Goal: Task Accomplishment & Management: Use online tool/utility

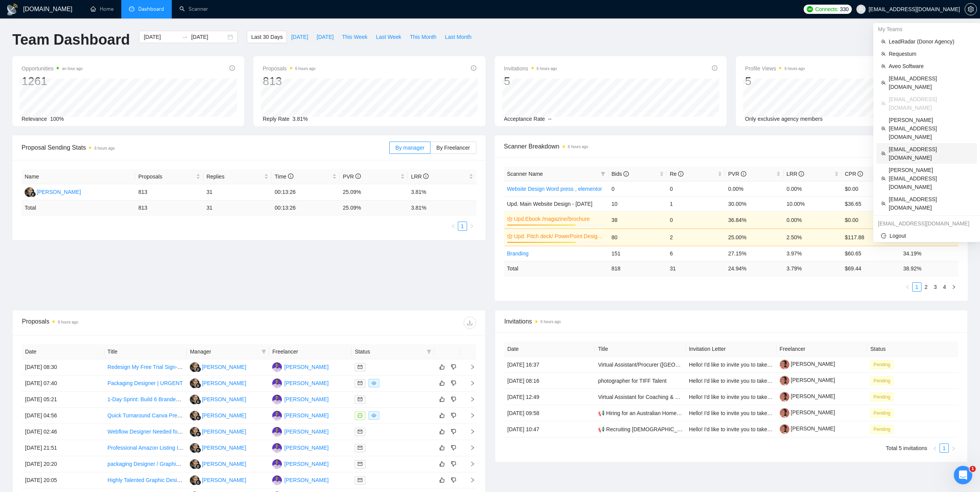
click at [907, 145] on span "[EMAIL_ADDRESS][DOMAIN_NAME]" at bounding box center [930, 153] width 84 height 17
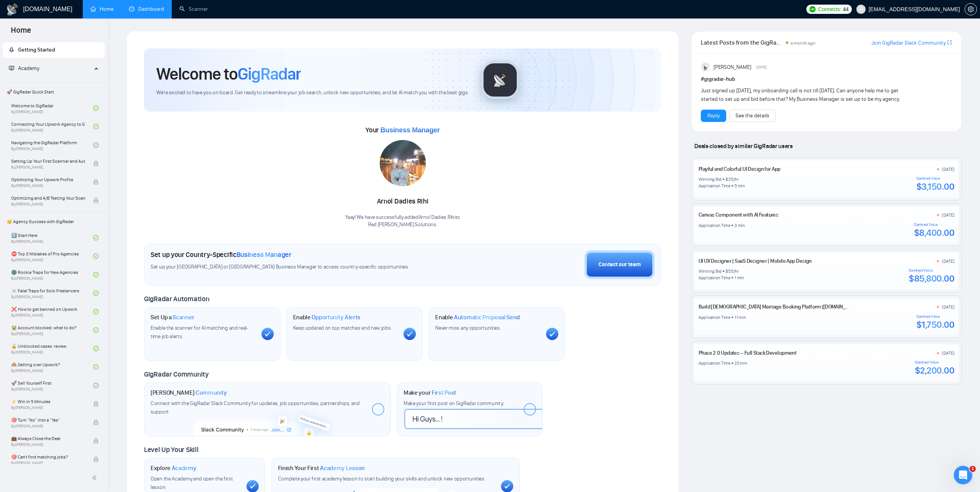
click at [159, 12] on link "Dashboard" at bounding box center [146, 9] width 35 height 7
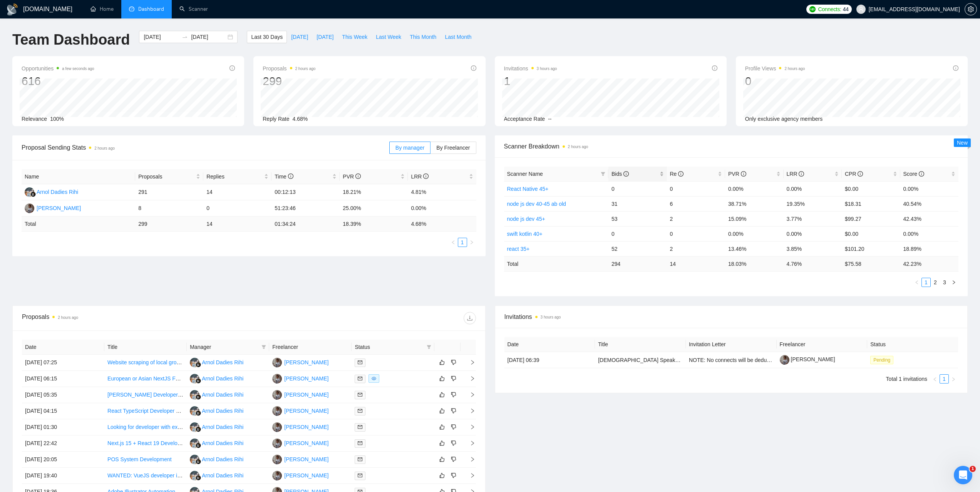
click at [615, 173] on span "Bids" at bounding box center [619, 174] width 17 height 6
click at [664, 146] on span "Scanner Breakdown 2 hours ago" at bounding box center [731, 147] width 455 height 10
drag, startPoint x: 538, startPoint y: 188, endPoint x: 507, endPoint y: 190, distance: 31.2
click at [507, 190] on td "Expert 50+" at bounding box center [556, 188] width 105 height 15
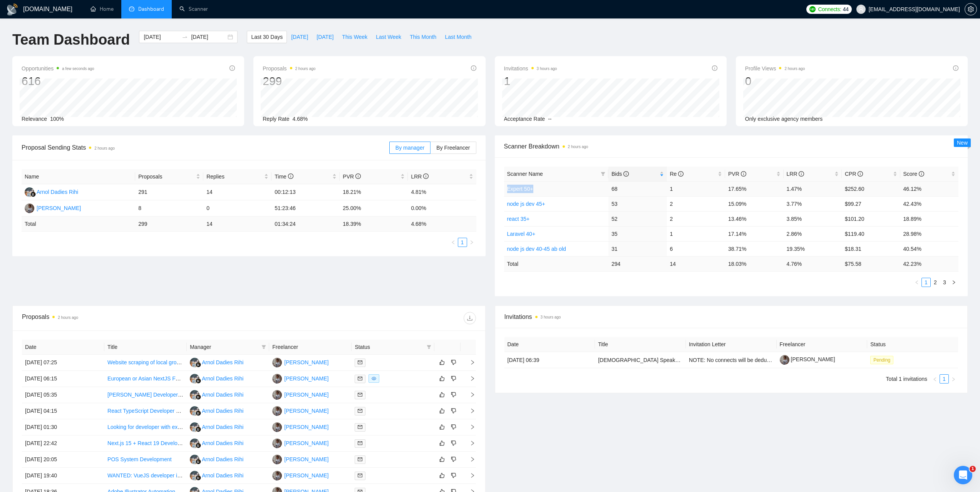
copy link "Expert 50+"
click at [518, 187] on link "Expert 50+" at bounding box center [520, 189] width 26 height 6
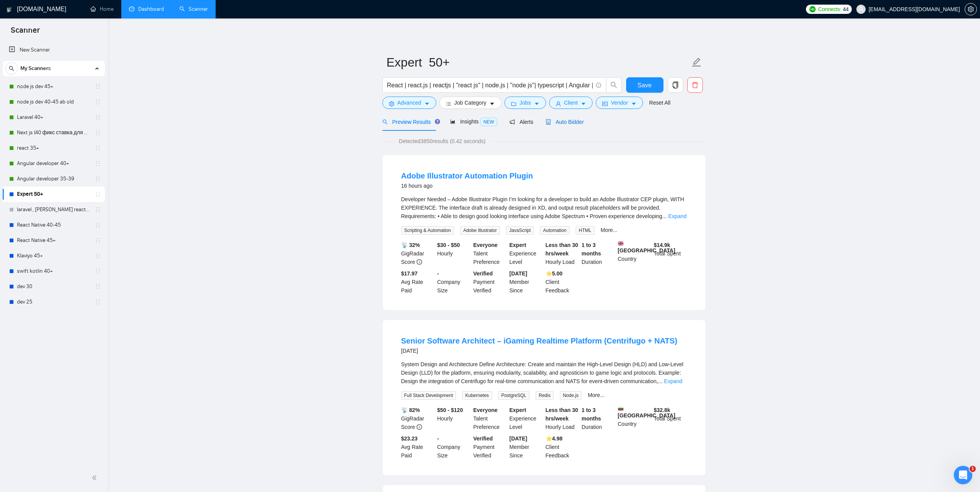
click at [571, 124] on span "Auto Bidder" at bounding box center [564, 122] width 38 height 6
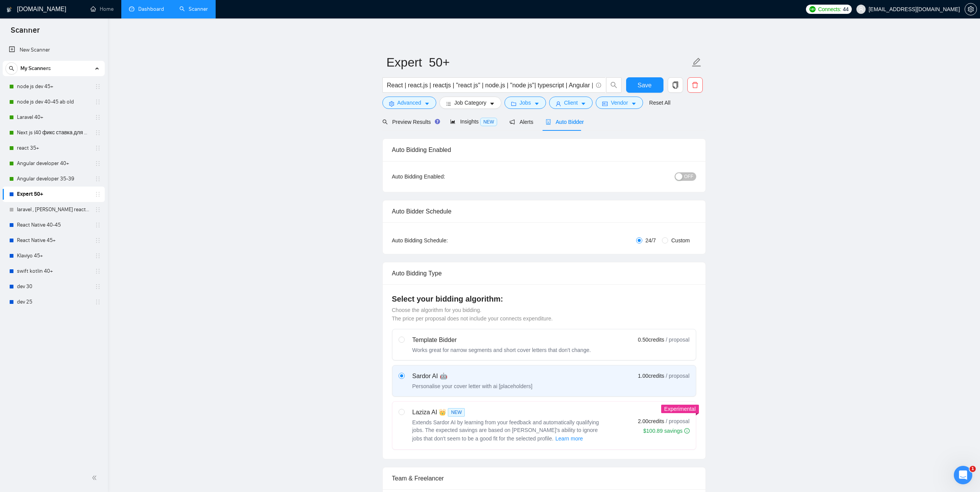
checkbox input "true"
click at [409, 125] on div "Preview Results" at bounding box center [409, 122] width 55 height 8
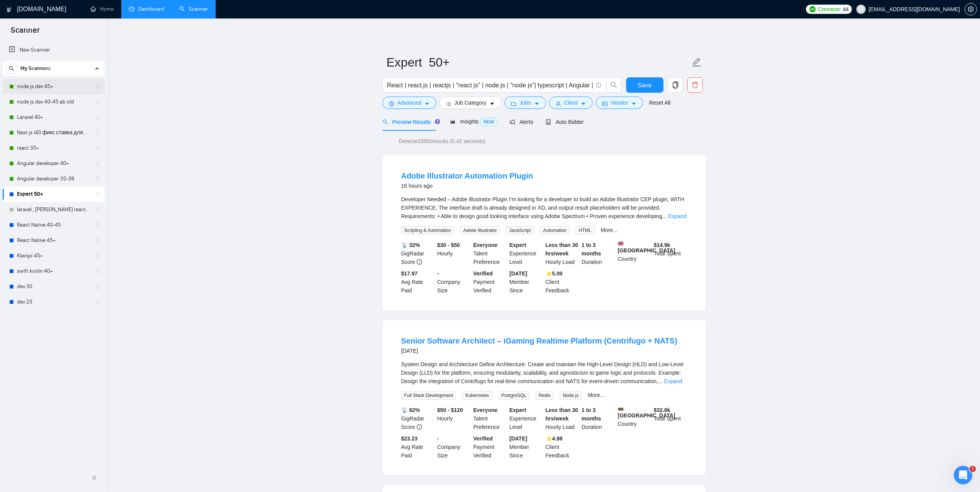
click at [38, 87] on link "node js dev 45+" at bounding box center [53, 86] width 73 height 15
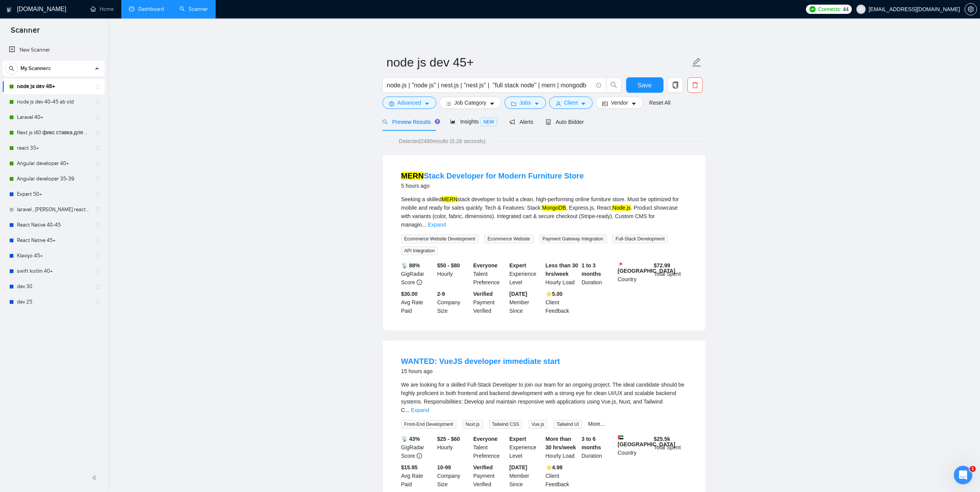
click at [152, 10] on link "Dashboard" at bounding box center [146, 9] width 35 height 7
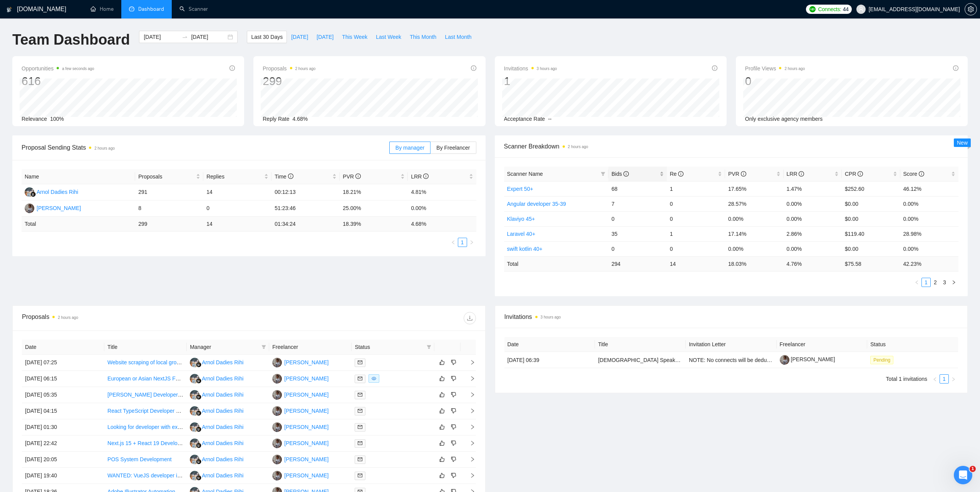
click at [617, 170] on span "Bids" at bounding box center [634, 174] width 47 height 8
click at [616, 170] on span "Bids" at bounding box center [634, 174] width 47 height 8
click at [530, 202] on link "node js dev 45+" at bounding box center [526, 204] width 38 height 6
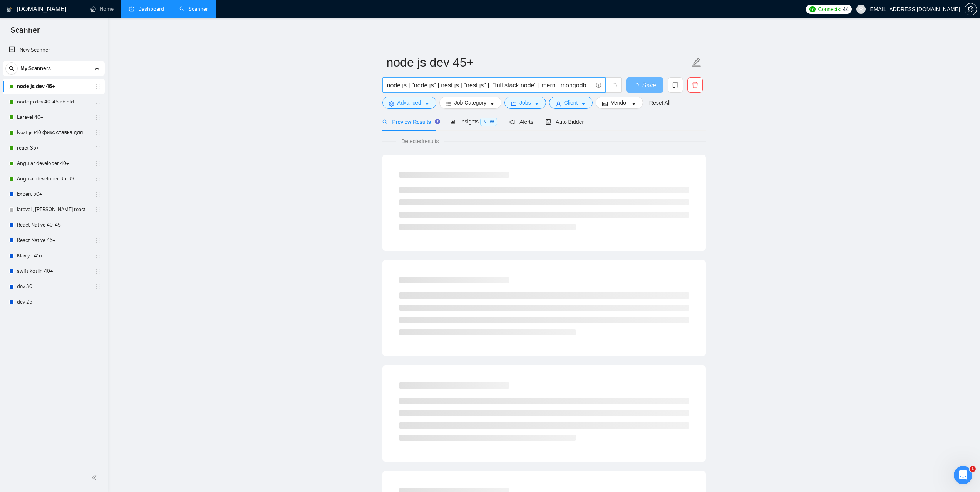
click at [519, 85] on input "node.js | "node js" | nest.js | "nest js" | "full stack node" | mern | mongodb" at bounding box center [490, 85] width 206 height 10
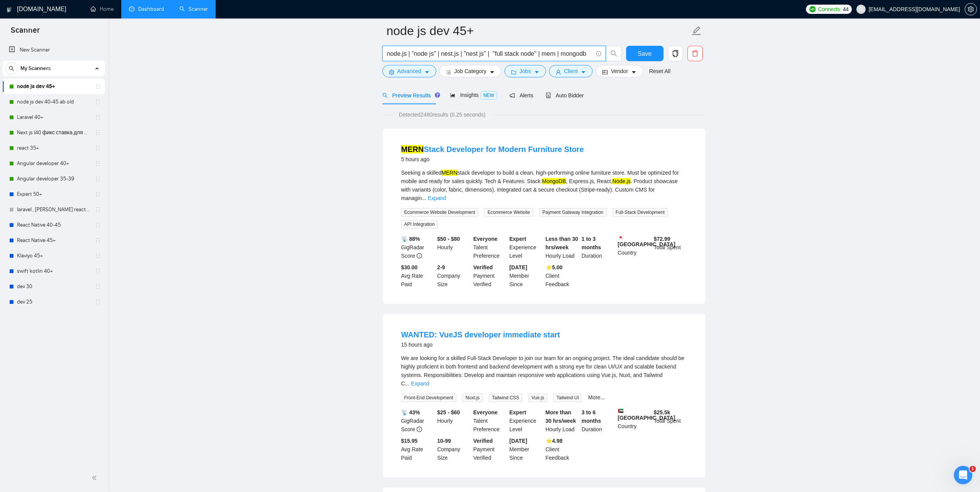
scroll to position [115, 0]
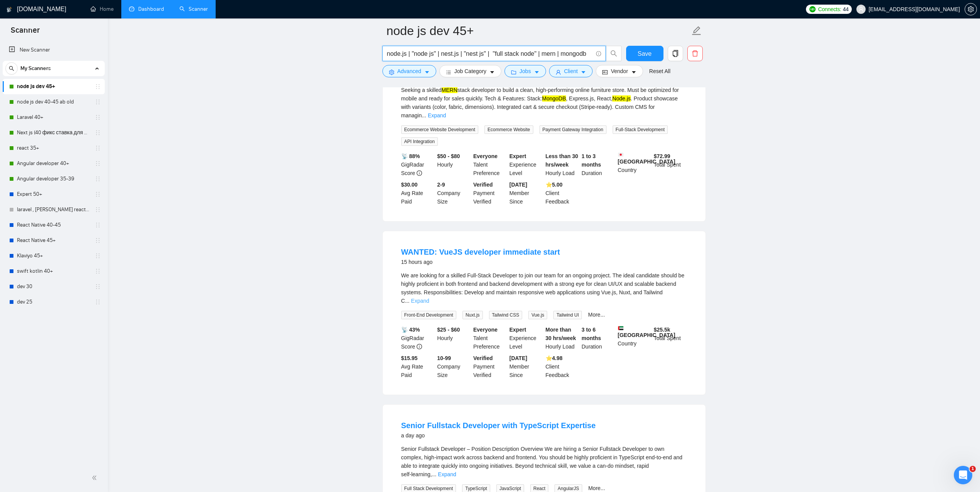
click at [429, 298] on link "Expand" at bounding box center [420, 301] width 18 height 6
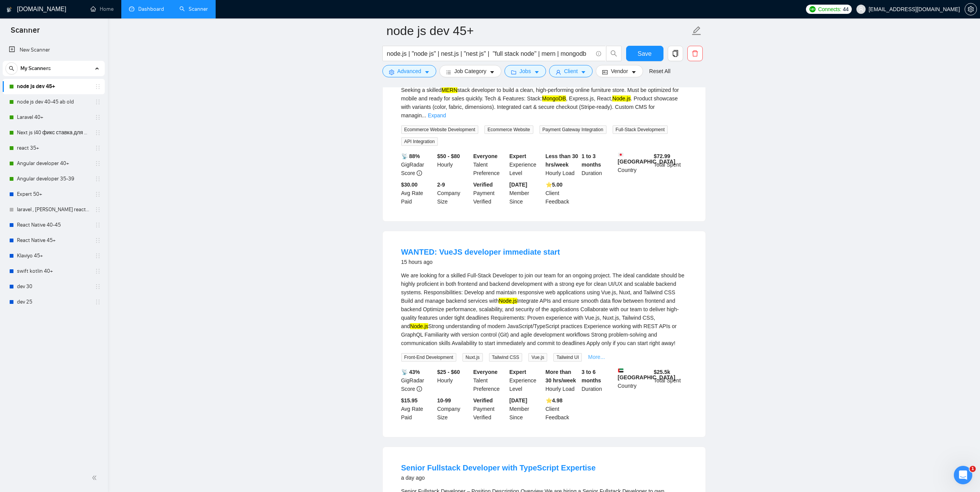
click at [594, 354] on link "More..." at bounding box center [596, 357] width 17 height 6
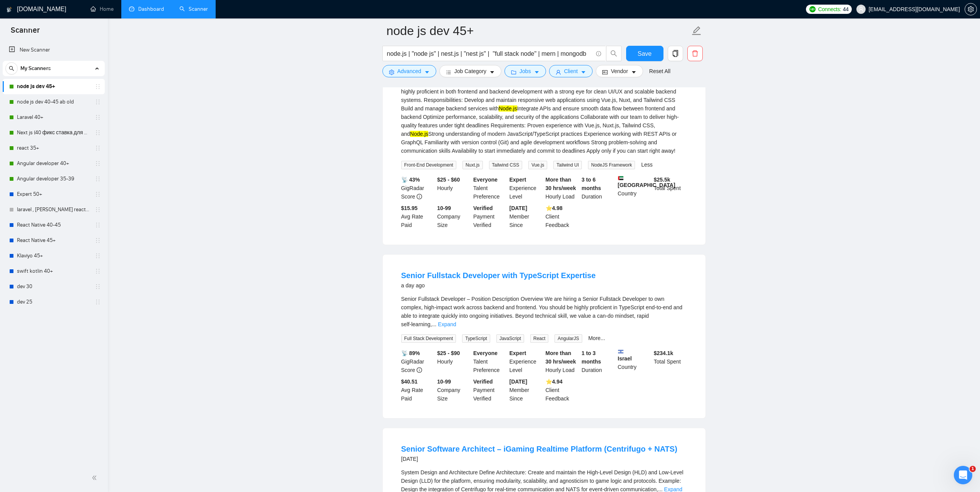
click at [456, 321] on link "Expand" at bounding box center [447, 324] width 18 height 6
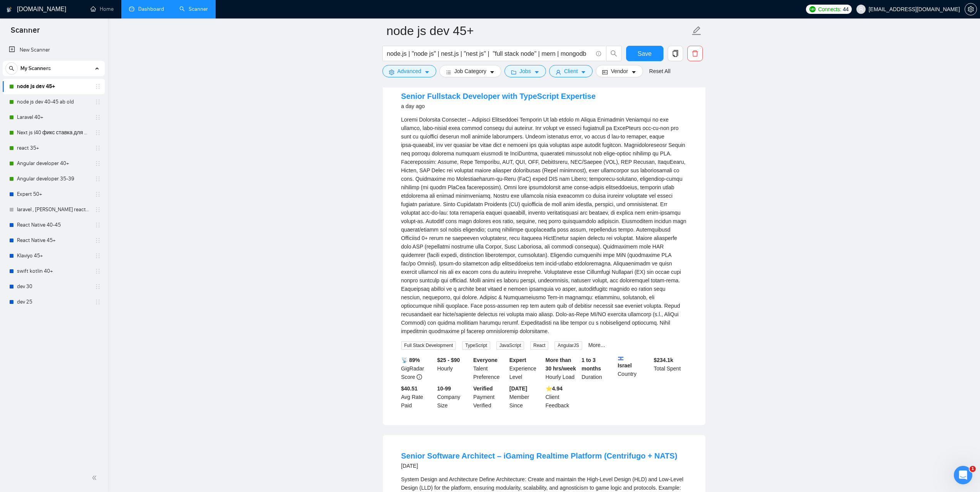
scroll to position [500, 0]
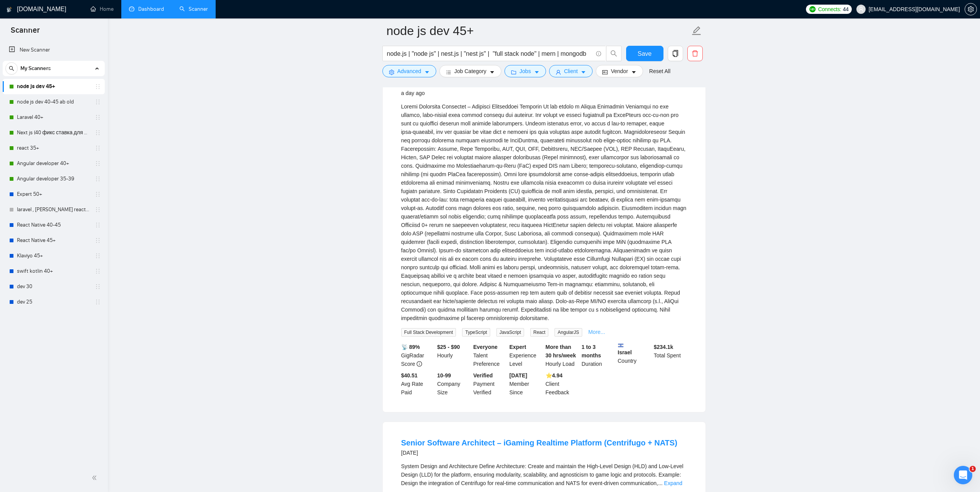
click at [595, 329] on link "More..." at bounding box center [596, 332] width 17 height 6
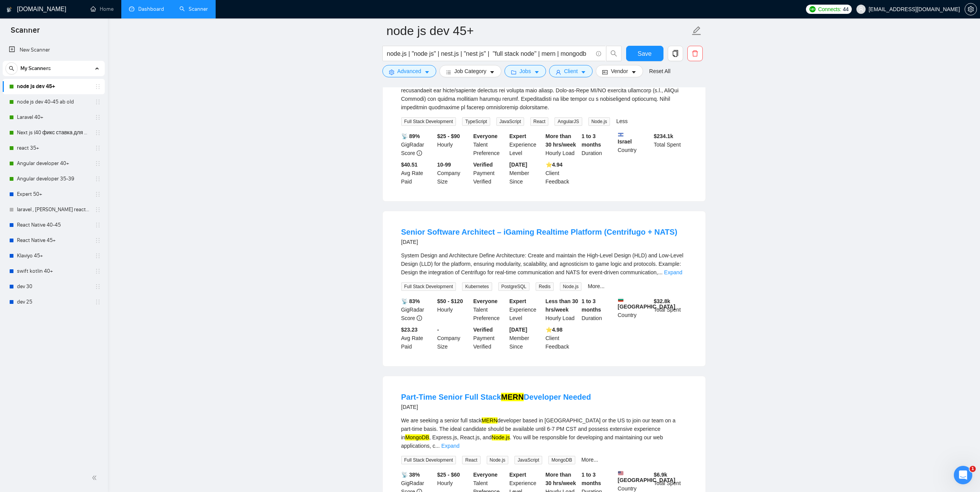
scroll to position [731, 0]
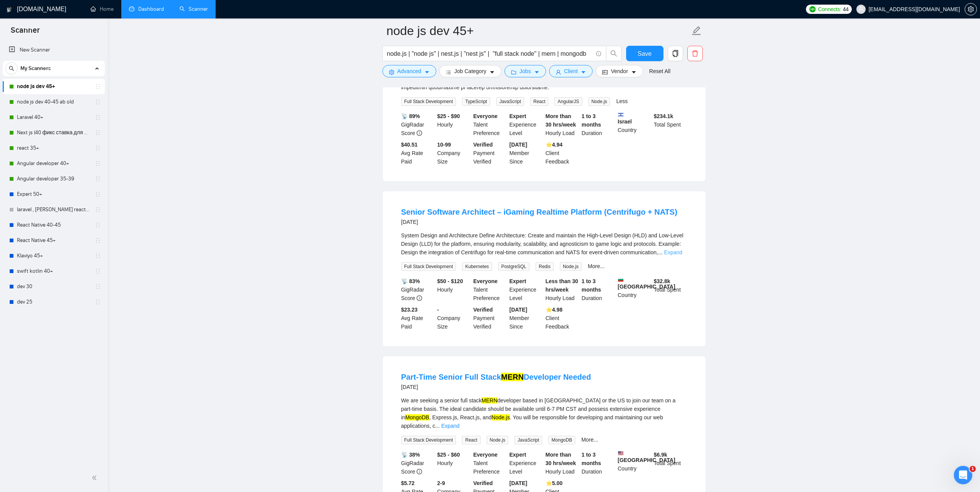
click at [682, 249] on link "Expand" at bounding box center [673, 252] width 18 height 6
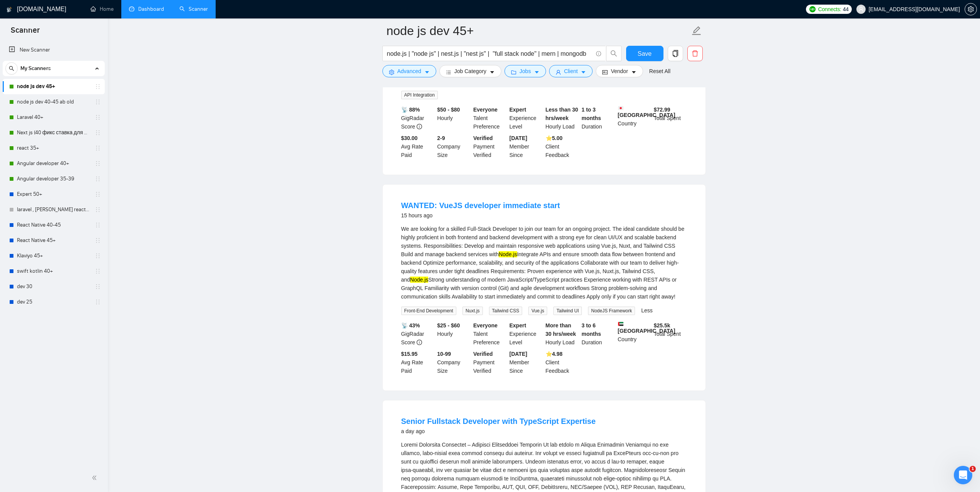
scroll to position [0, 0]
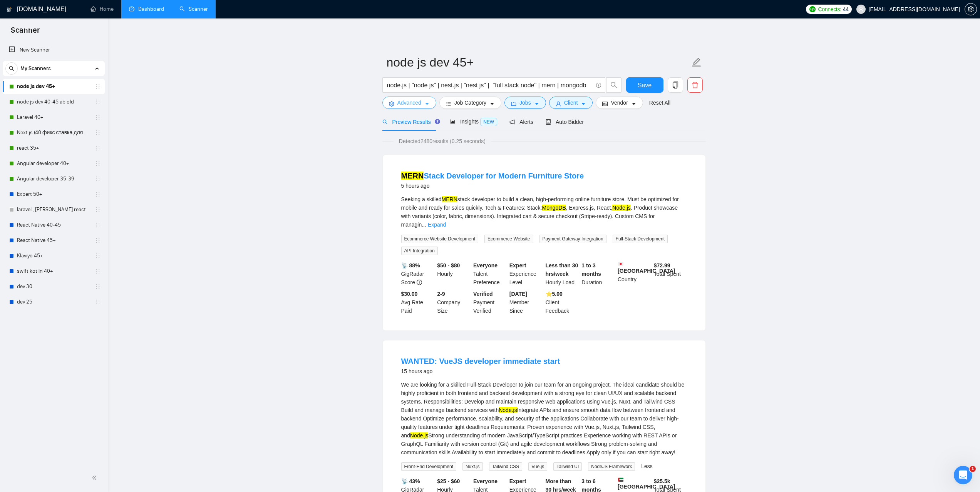
click at [424, 102] on icon "caret-down" at bounding box center [426, 103] width 5 height 5
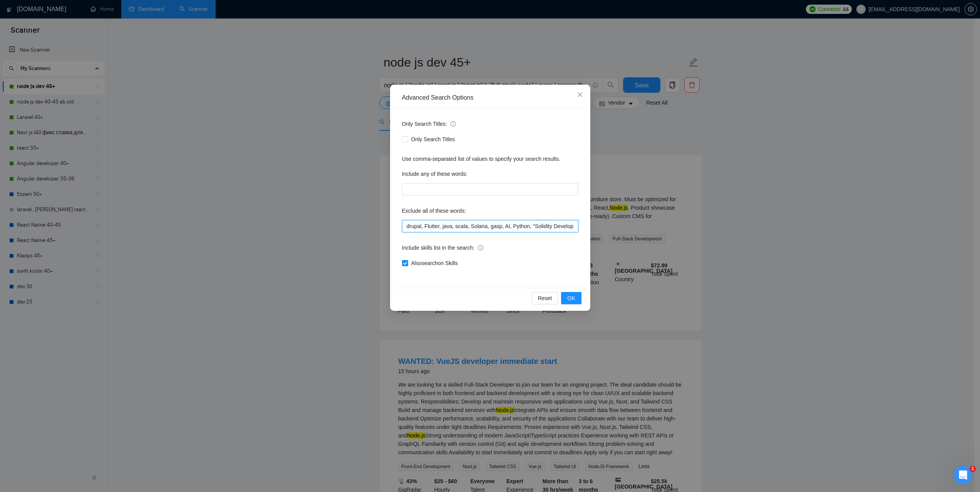
click at [458, 225] on input "drupal, Flutter, java, scala, Solana, gasp, AI, Python, "Solidity Developer", D…" at bounding box center [490, 226] width 176 height 12
click at [524, 228] on input "drupal, Flutter, java, scala, Solana, gasp, AI, Python, "Solidity Developer", D…" at bounding box center [490, 226] width 176 height 12
paste input "".net", ionic, D3, "no agency", "no agencies", "Account Manager", "to join our …"
type input "drupal, Flutter, java, scala, Solana, gasp, AI, Python, "Solidity Developer", D…"
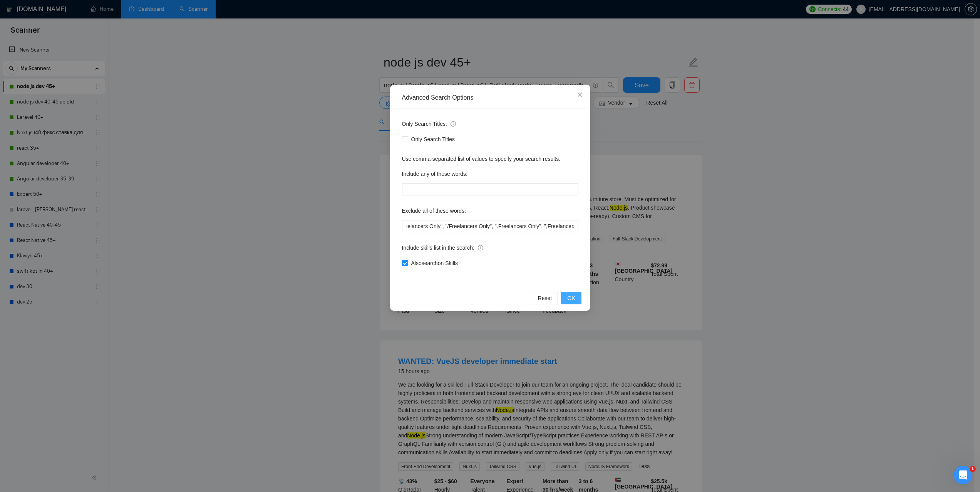
click at [574, 300] on span "OK" at bounding box center [571, 298] width 8 height 8
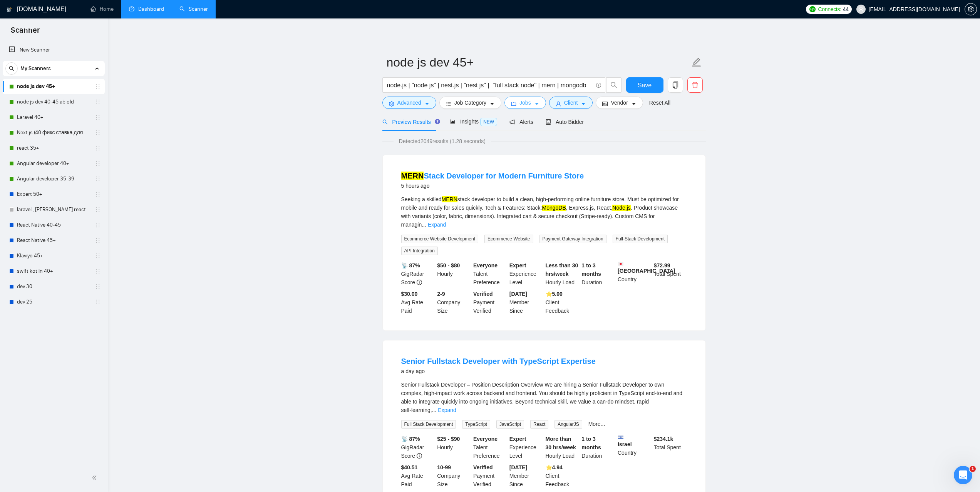
click at [519, 102] on span "Jobs" at bounding box center [525, 103] width 12 height 8
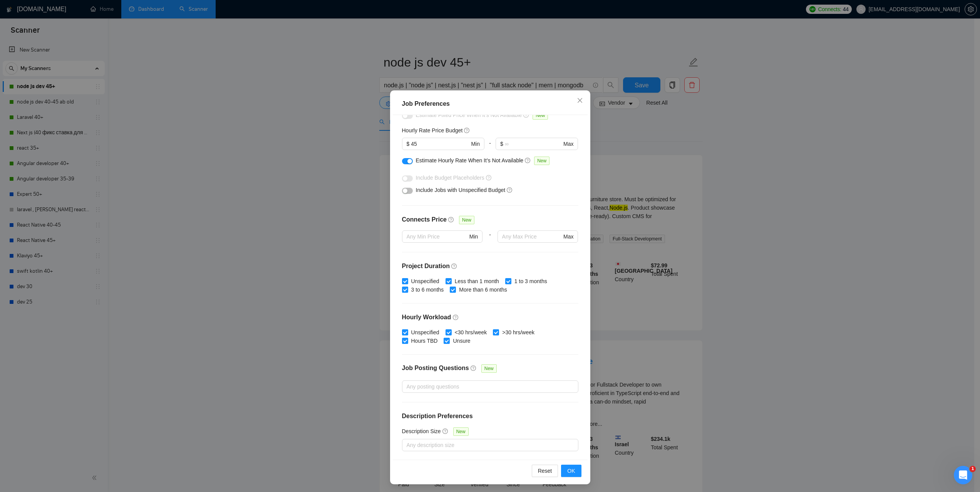
scroll to position [22, 0]
click at [810, 232] on div "Job Preferences Budget Project Type All Fixed Price Hourly Rate Fixed Price Bud…" at bounding box center [490, 246] width 980 height 492
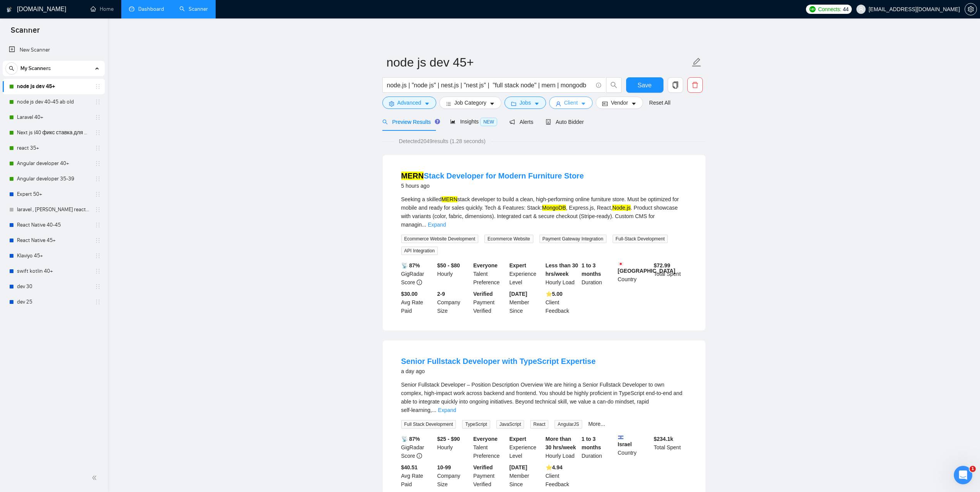
click at [569, 105] on span "Client" at bounding box center [571, 103] width 14 height 8
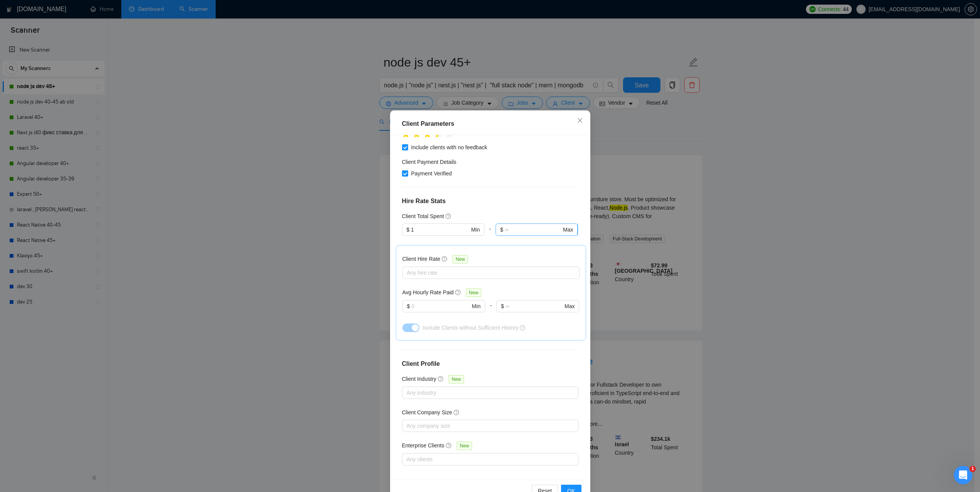
scroll to position [134, 0]
click at [805, 238] on div "Client Parameters Client Location Include Client Countries Select Exclude Clien…" at bounding box center [490, 246] width 980 height 492
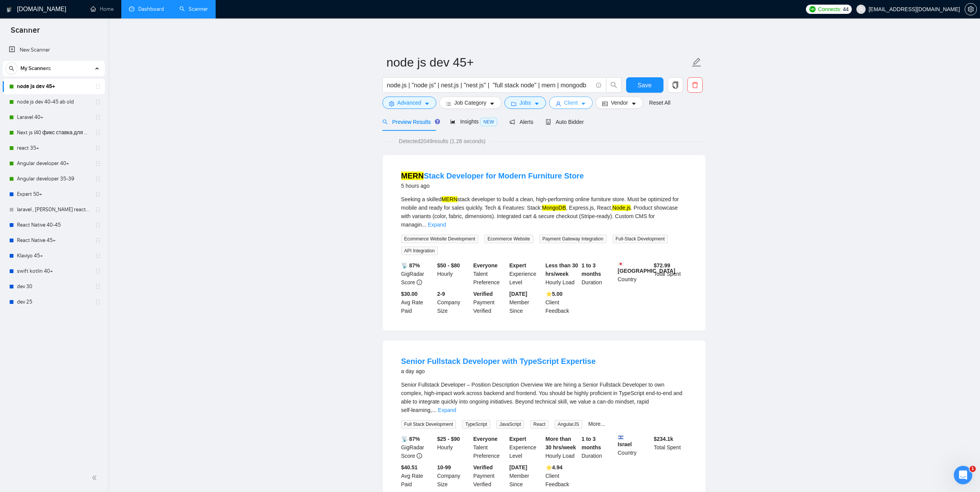
click at [576, 104] on button "Client" at bounding box center [571, 103] width 44 height 12
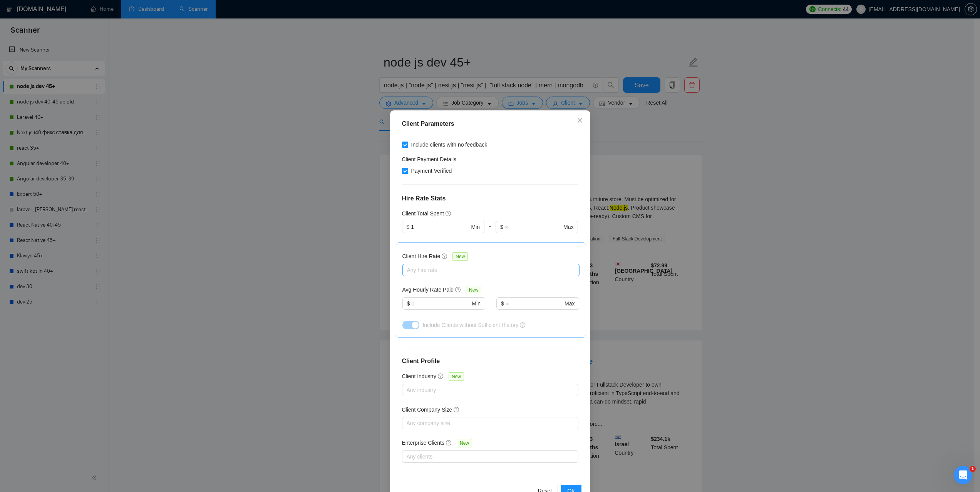
click at [433, 276] on div "Client Hire Rate New Any hire rate Avg Hourly Rate Paid New $ Min - $ Max Inclu…" at bounding box center [490, 290] width 177 height 82
click at [450, 268] on div at bounding box center [487, 270] width 166 height 9
click at [430, 308] on span "High Rates" at bounding box center [426, 309] width 27 height 6
click at [409, 308] on input "High Rates" at bounding box center [406, 308] width 5 height 5
checkbox input "true"
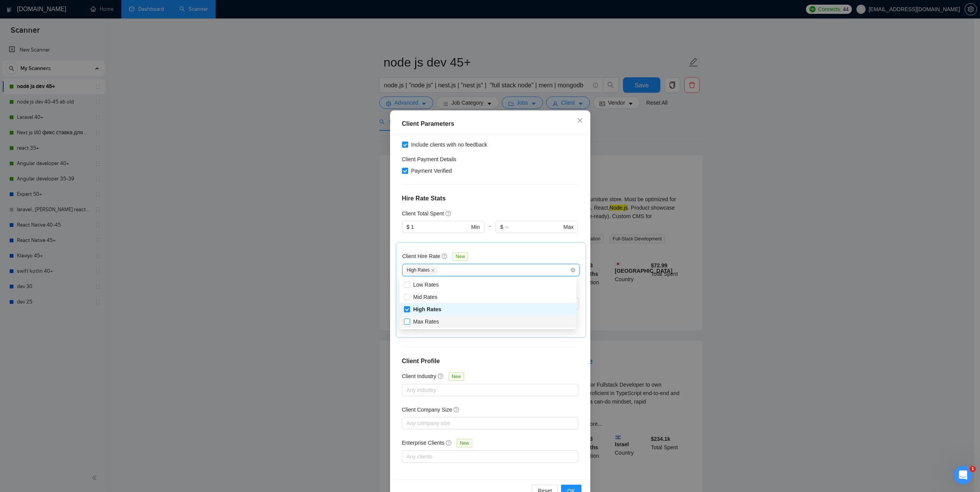
click at [429, 321] on span "Max Rates" at bounding box center [426, 322] width 26 height 6
click at [409, 321] on input "Max Rates" at bounding box center [406, 321] width 5 height 5
checkbox input "true"
click at [423, 298] on span "Mid Rates" at bounding box center [425, 297] width 24 height 6
click at [409, 298] on input "Mid Rates" at bounding box center [406, 296] width 5 height 5
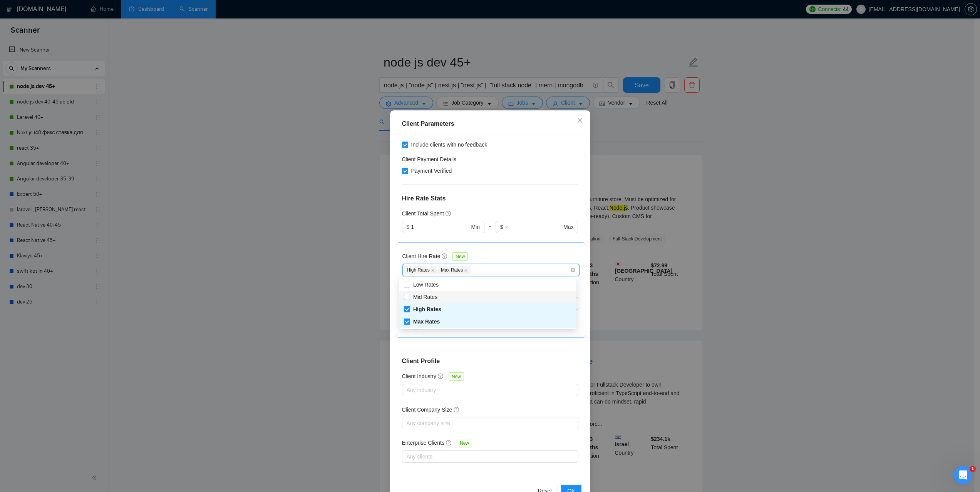
checkbox input "true"
click at [572, 122] on span "Close" at bounding box center [579, 120] width 21 height 21
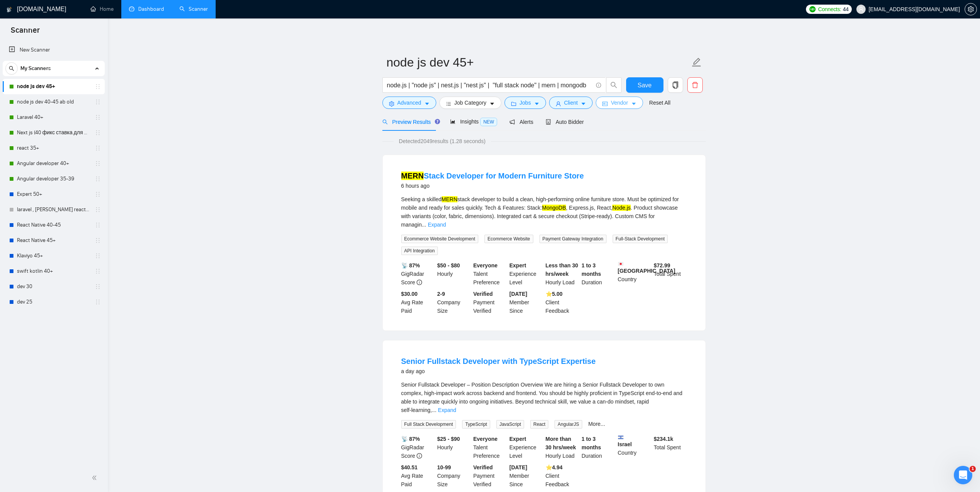
click at [612, 100] on span "Vendor" at bounding box center [619, 103] width 17 height 8
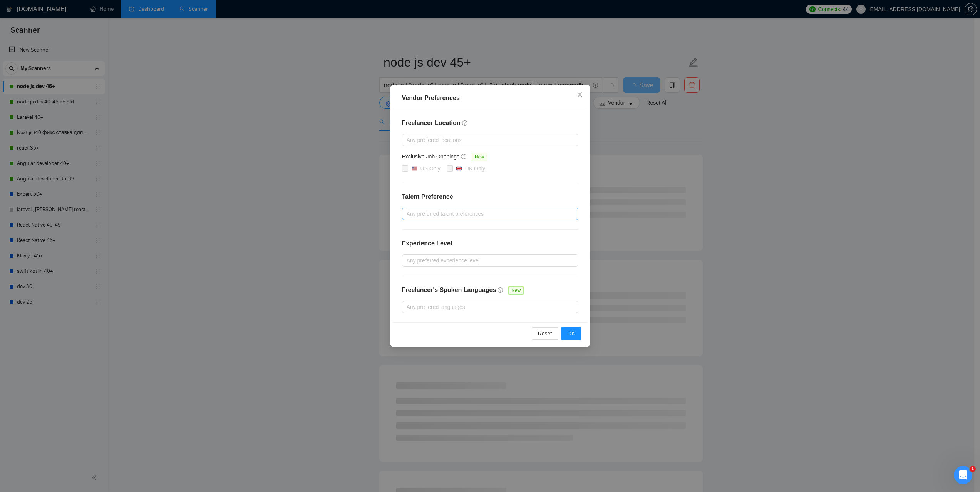
click at [455, 214] on div at bounding box center [486, 213] width 165 height 9
drag, startPoint x: 435, startPoint y: 230, endPoint x: 435, endPoint y: 239, distance: 9.2
click at [435, 230] on span "Unspecified" at bounding box center [429, 229] width 28 height 6
click at [412, 230] on input "Unspecified" at bounding box center [408, 228] width 5 height 5
checkbox input "true"
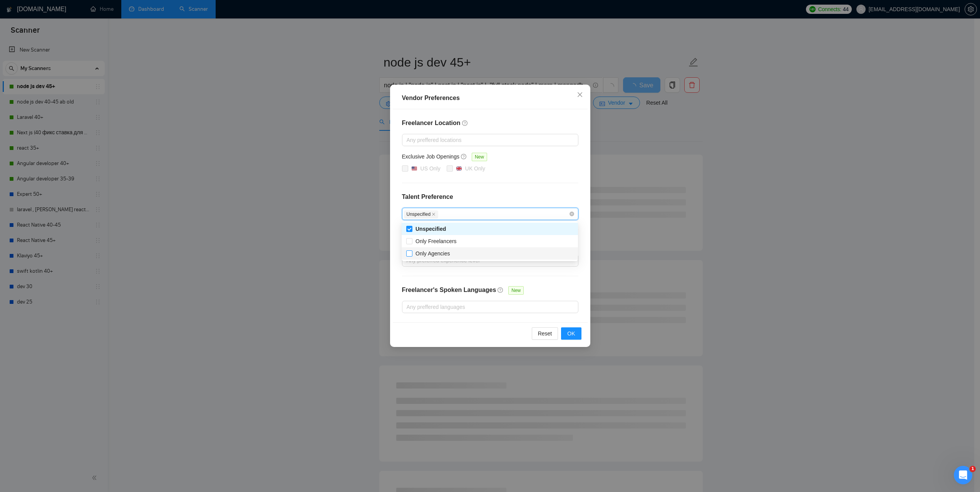
click at [435, 254] on span "Only Agencies" at bounding box center [432, 254] width 35 height 6
click at [412, 254] on input "Only Agencies" at bounding box center [408, 253] width 5 height 5
checkbox input "true"
click at [577, 333] on button "OK" at bounding box center [571, 334] width 20 height 12
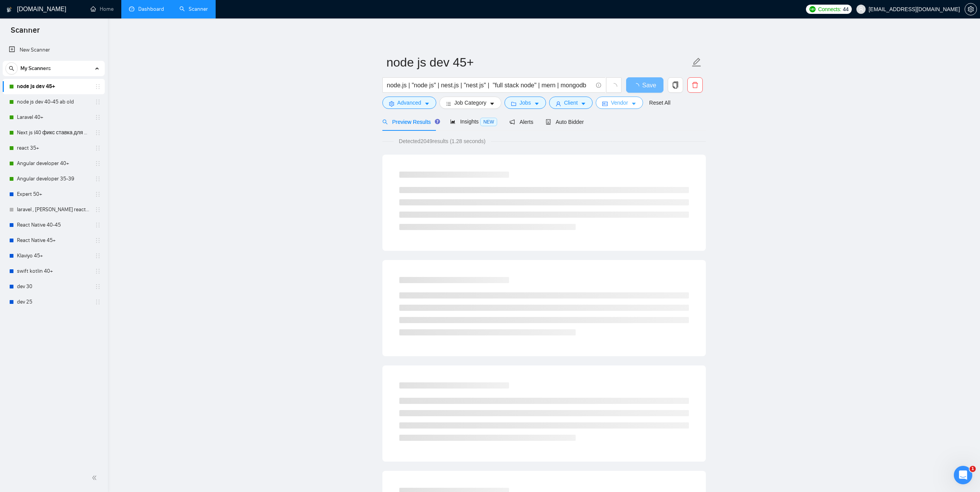
click at [787, 266] on body "Scanner New Scanner My Scanners node js dev 45+ node js dev 40-45 ab old Larave…" at bounding box center [490, 246] width 980 height 492
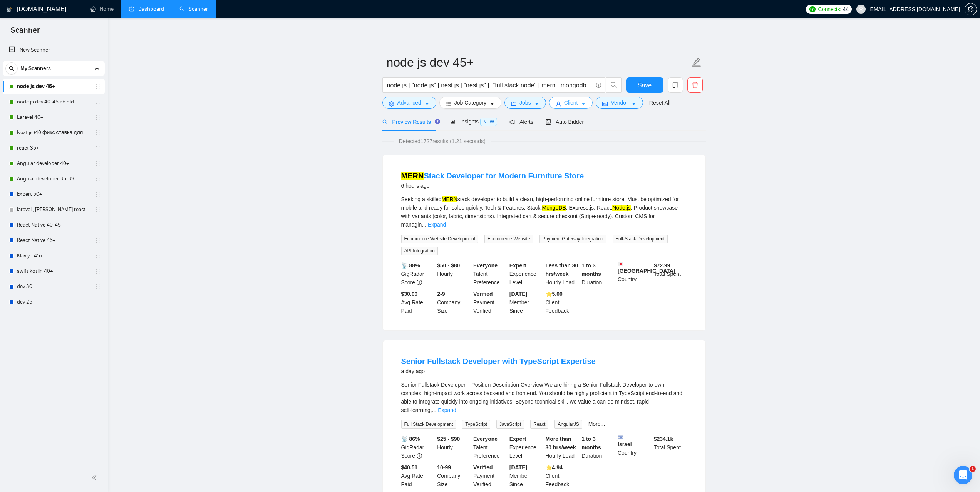
click at [571, 104] on span "Client" at bounding box center [571, 103] width 14 height 8
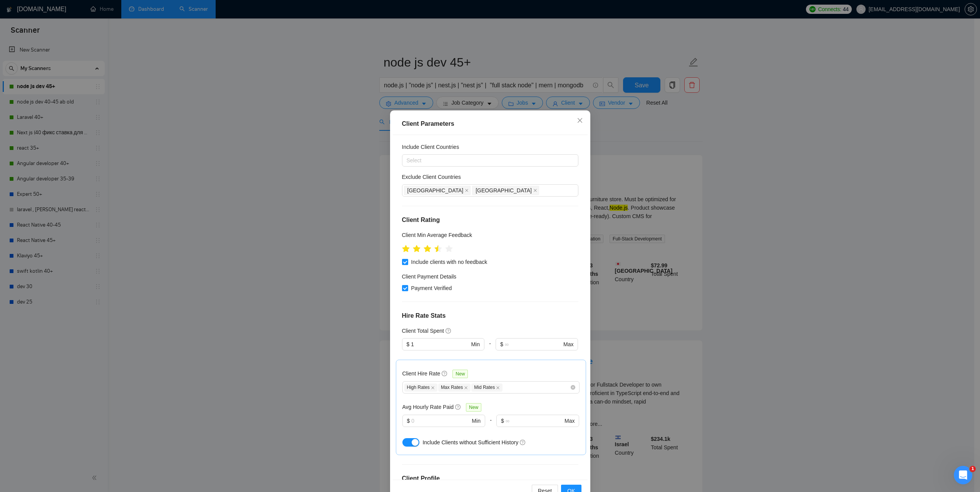
scroll to position [0, 0]
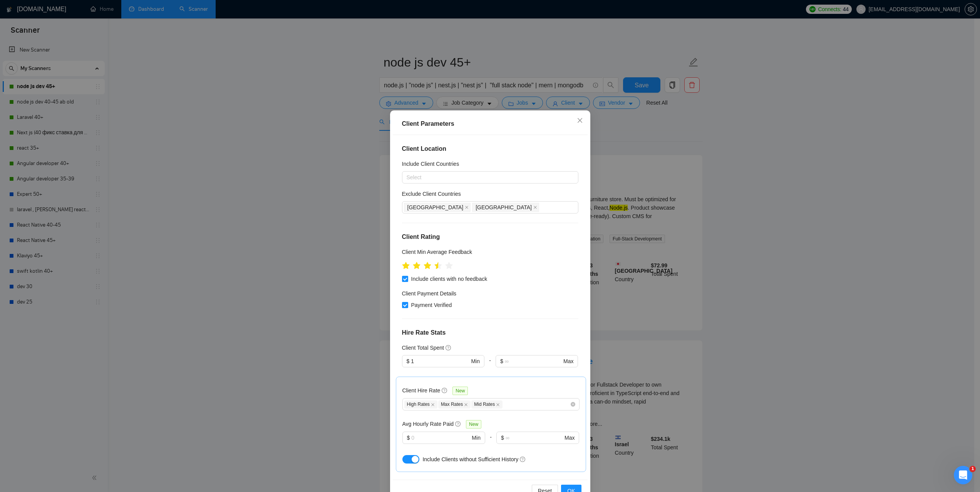
click at [844, 189] on div "Client Parameters Client Location Include Client Countries Select Exclude Clien…" at bounding box center [490, 246] width 980 height 492
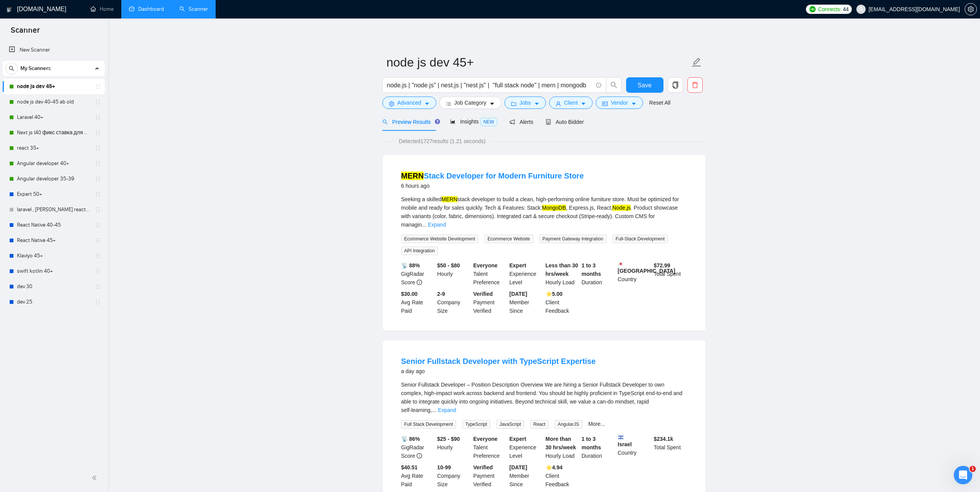
drag, startPoint x: 573, startPoint y: 129, endPoint x: 760, endPoint y: 259, distance: 227.6
click at [573, 128] on div "Auto Bidder" at bounding box center [564, 122] width 38 height 18
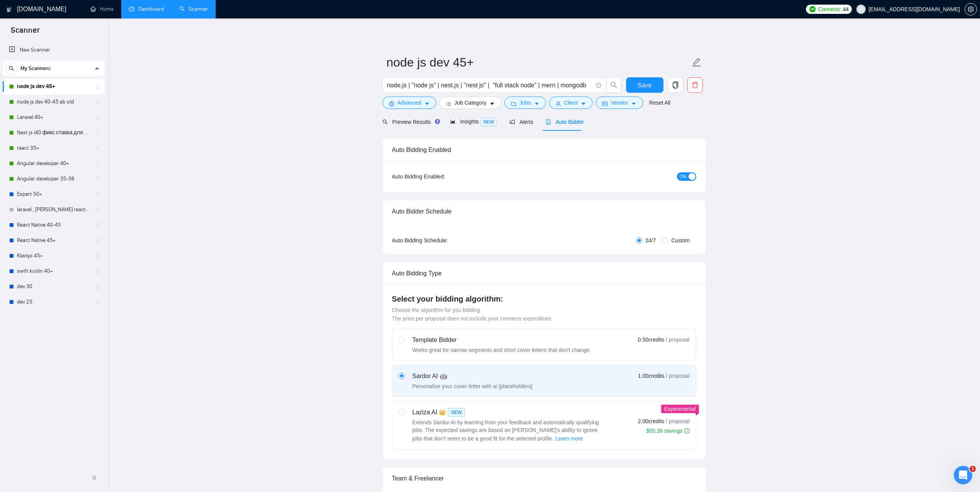
checkbox input "true"
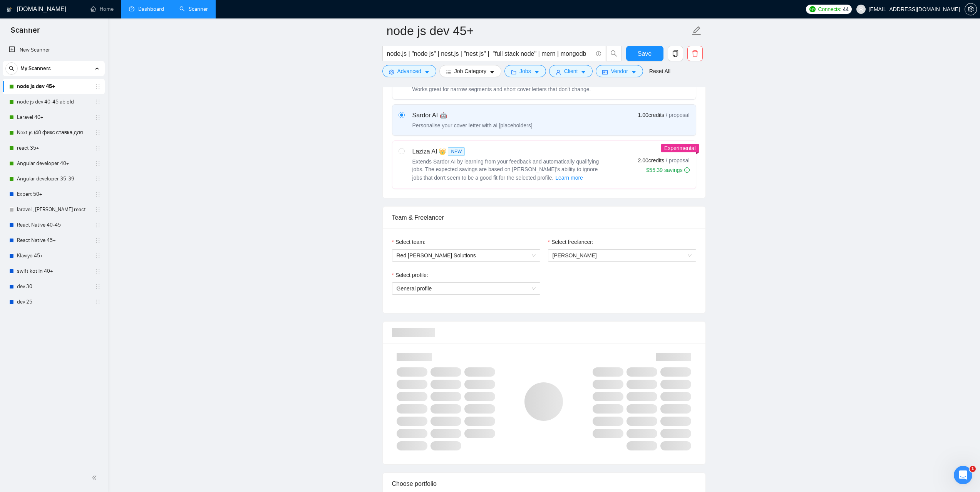
scroll to position [269, 0]
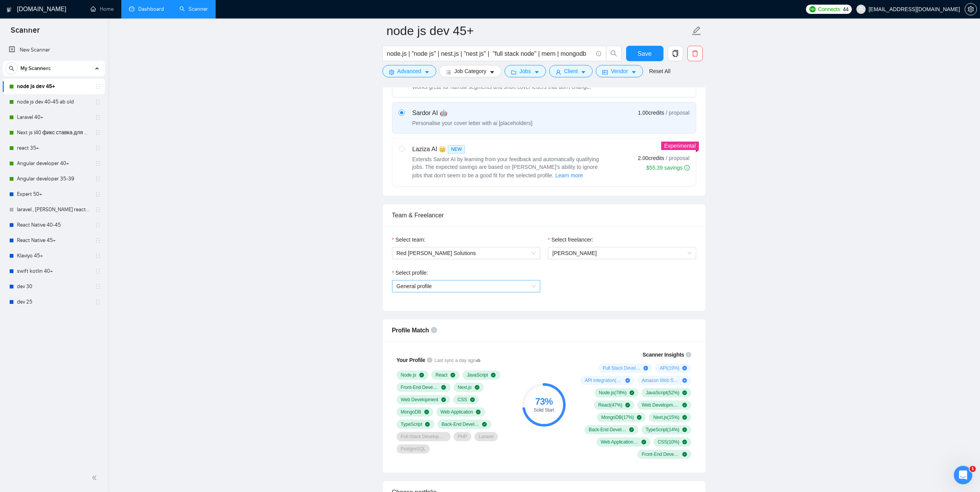
click at [525, 282] on span "General profile" at bounding box center [466, 287] width 139 height 12
click at [620, 284] on div "Select profile: General profile" at bounding box center [544, 285] width 312 height 33
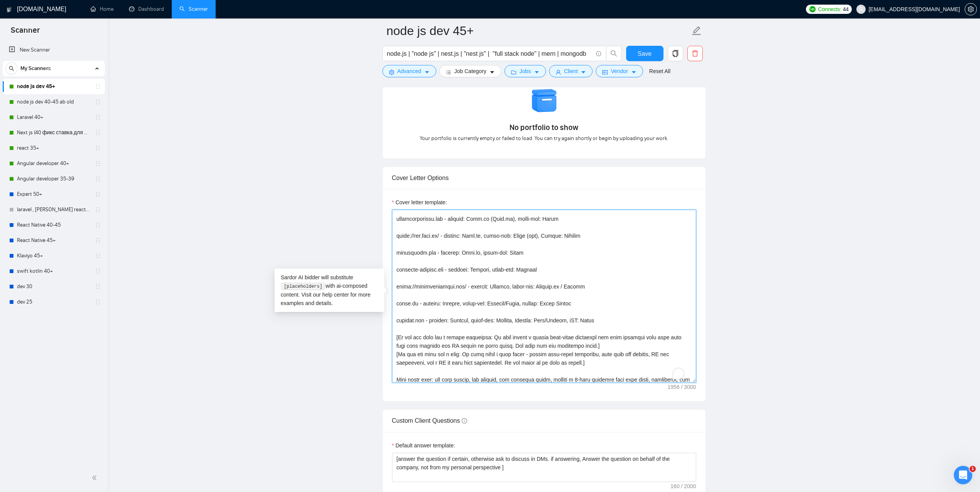
scroll to position [115, 0]
drag, startPoint x: 445, startPoint y: 228, endPoint x: 395, endPoint y: 228, distance: 50.0
click at [395, 228] on textarea "Cover letter template:" at bounding box center [544, 296] width 304 height 173
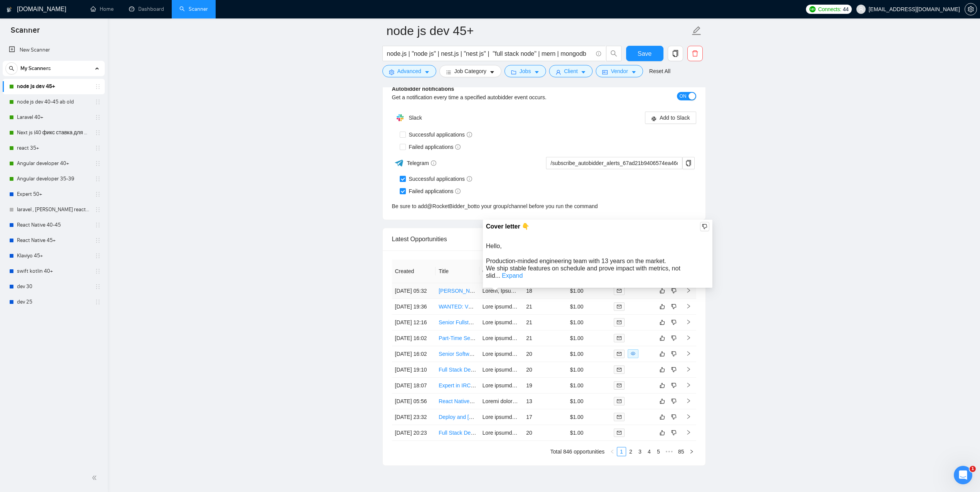
scroll to position [1840, 0]
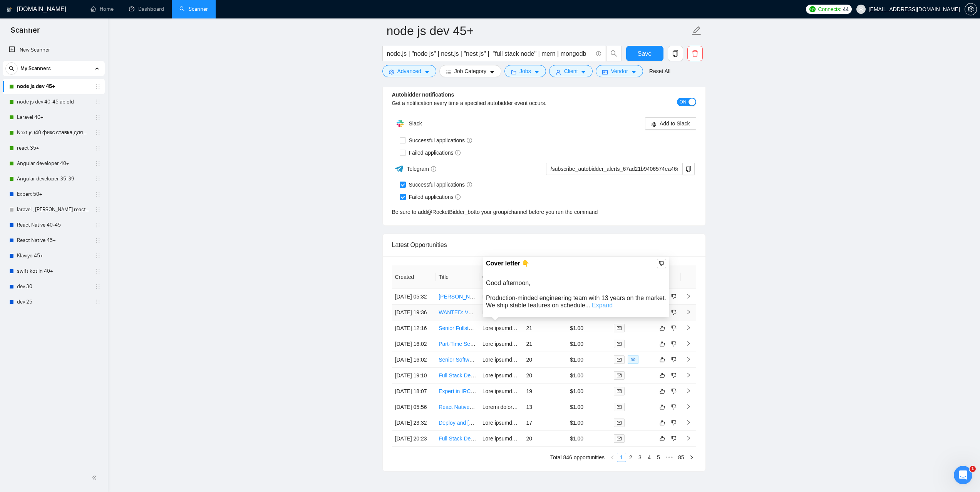
click at [595, 308] on link "Expand" at bounding box center [602, 305] width 21 height 7
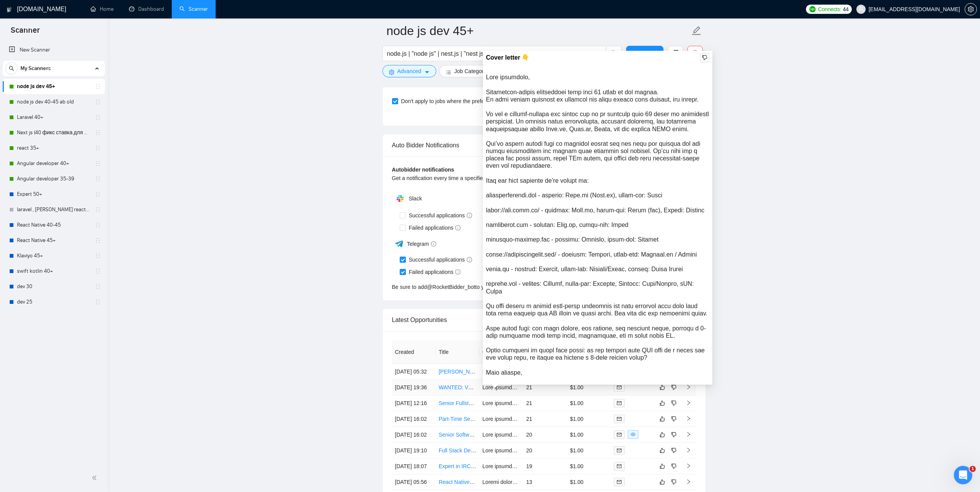
scroll to position [1763, 0]
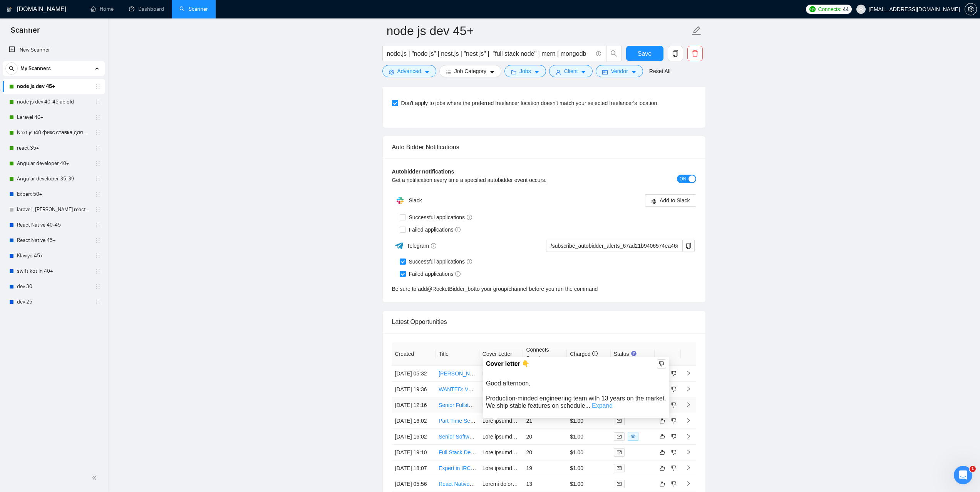
click at [596, 408] on link "Expand" at bounding box center [602, 406] width 21 height 7
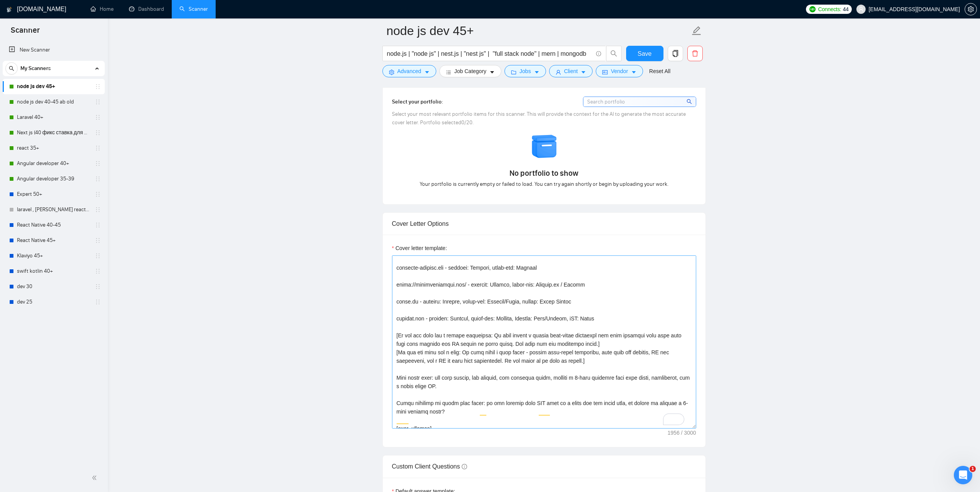
scroll to position [139, 0]
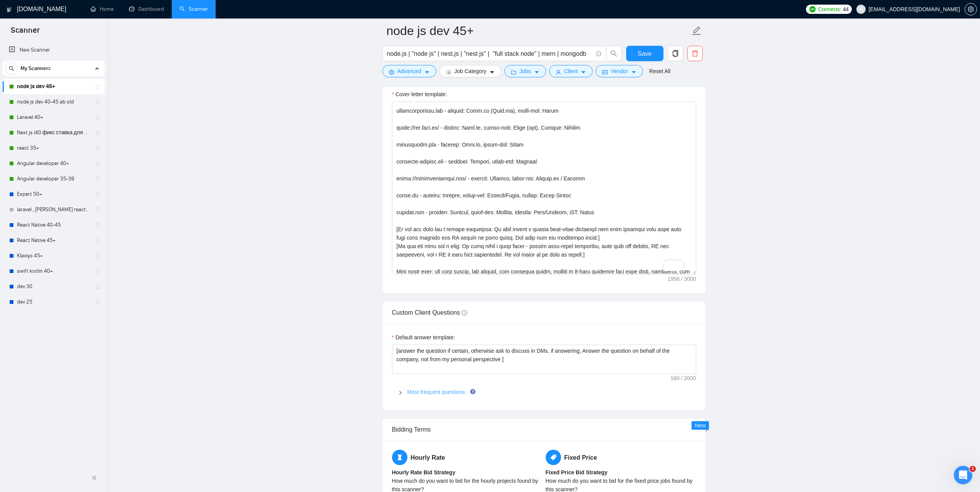
click at [440, 394] on link "Most frequent questions:" at bounding box center [436, 392] width 59 height 6
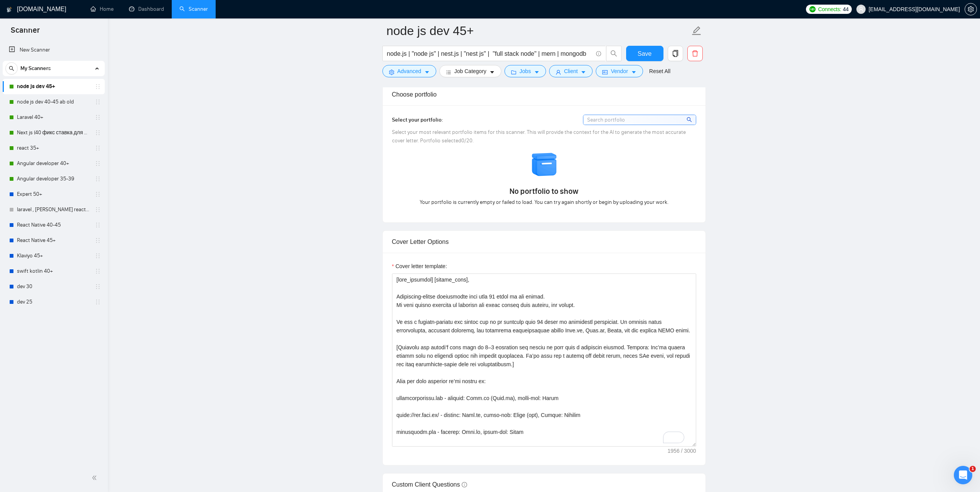
scroll to position [724, 0]
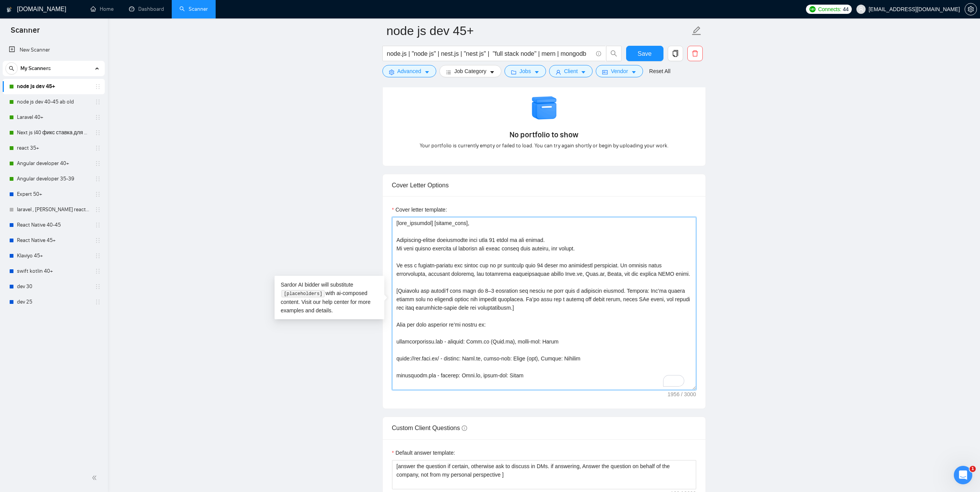
click at [592, 257] on textarea "Cover letter template:" at bounding box center [544, 303] width 304 height 173
drag, startPoint x: 594, startPoint y: 260, endPoint x: 396, endPoint y: 246, distance: 198.0
click at [396, 246] on textarea "Cover letter template:" at bounding box center [544, 303] width 304 height 173
paste textarea "​[Ask very specific open question about specific detail outlined in the project…"
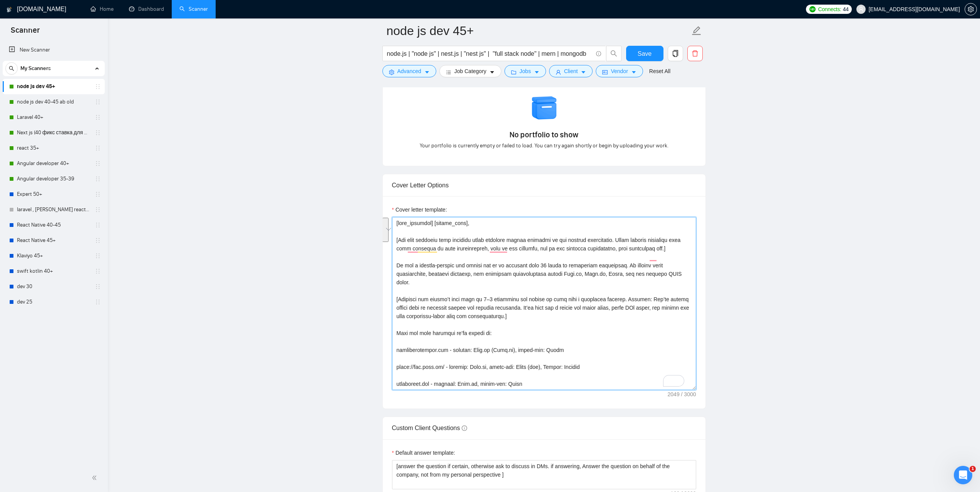
drag, startPoint x: 530, startPoint y: 317, endPoint x: 393, endPoint y: 302, distance: 138.3
click at [392, 301] on div "Cover Letter Options Cover letter template:" at bounding box center [543, 291] width 323 height 235
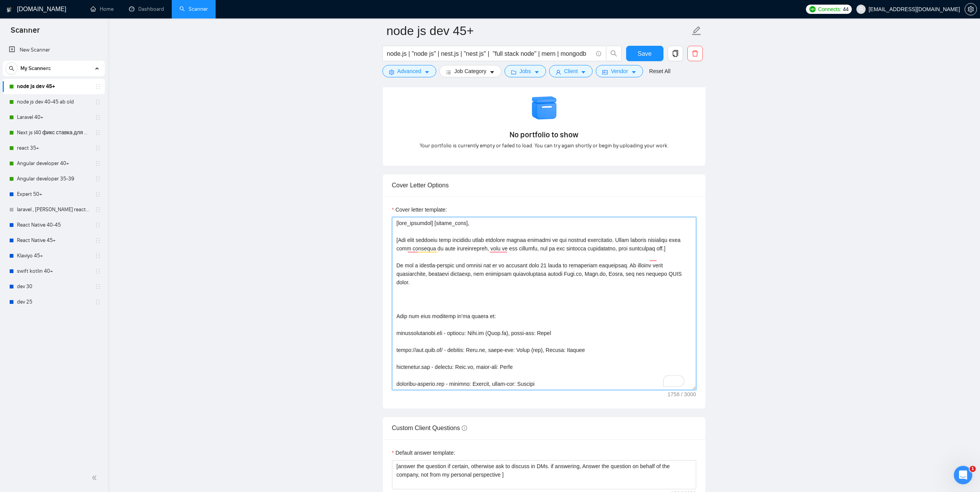
click at [402, 309] on textarea "Cover letter template:" at bounding box center [544, 303] width 304 height 173
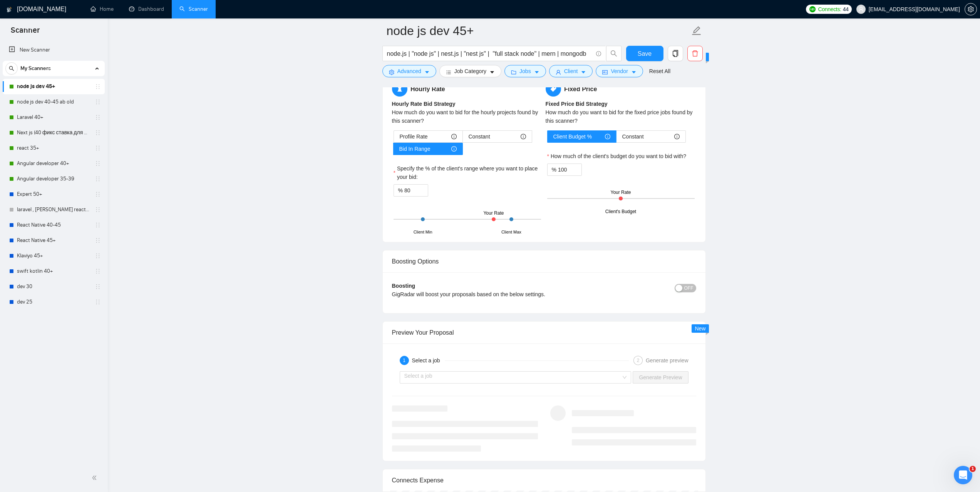
scroll to position [1609, 0]
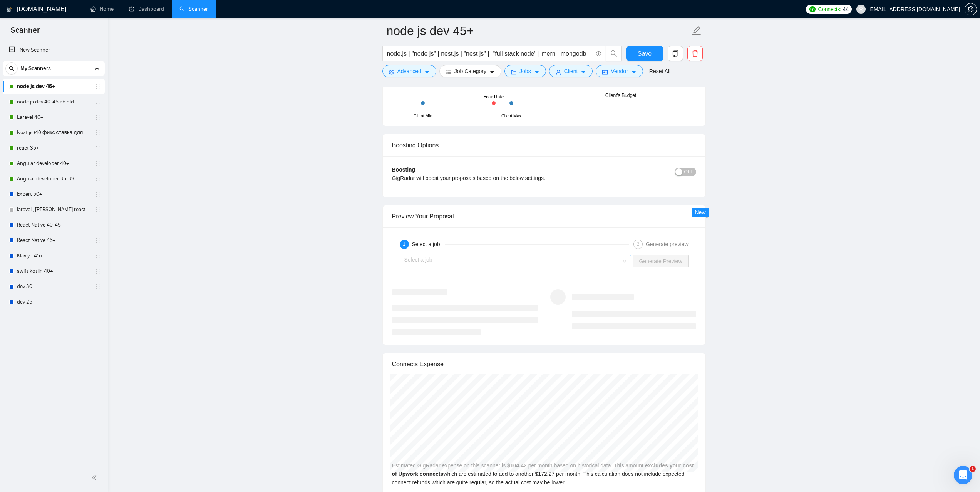
type textarea "[time_greeting] [client_name], ​[Ask very specific open question about specific…"
click at [467, 258] on input "search" at bounding box center [512, 262] width 217 height 12
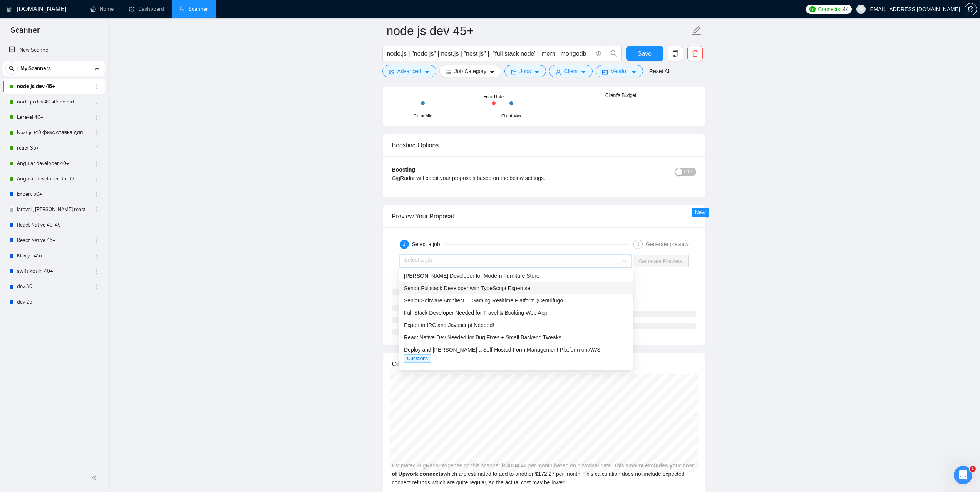
click at [473, 290] on span "Senior Fullstack Developer with TypeScript Expertise" at bounding box center [467, 288] width 126 height 6
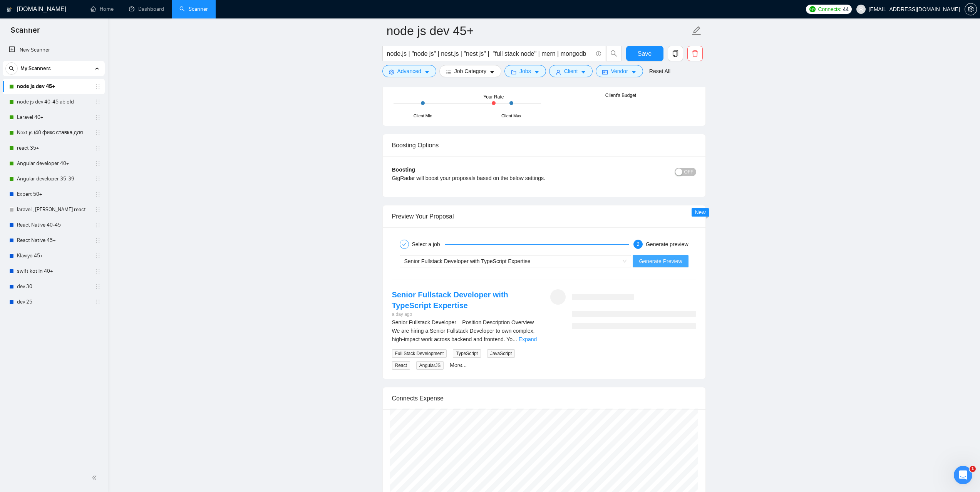
click at [654, 260] on span "Generate Preview" at bounding box center [660, 261] width 43 height 8
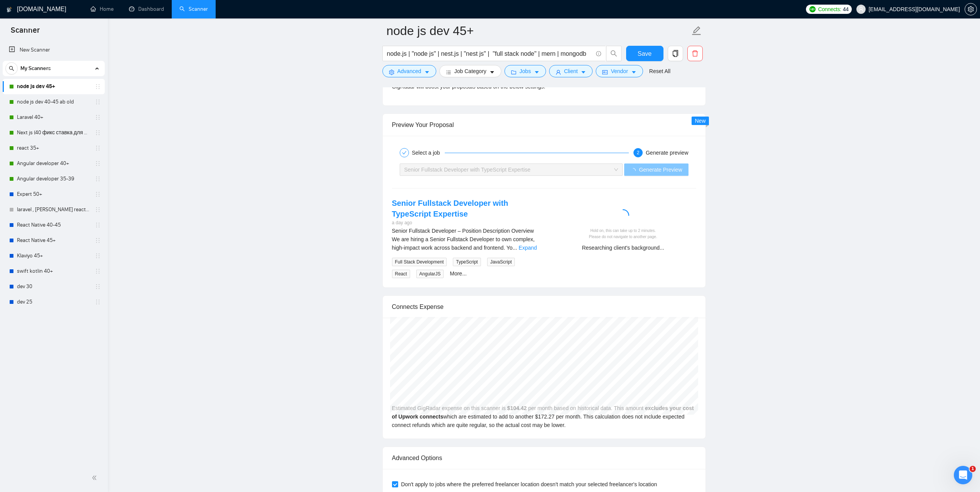
scroll to position [1686, 0]
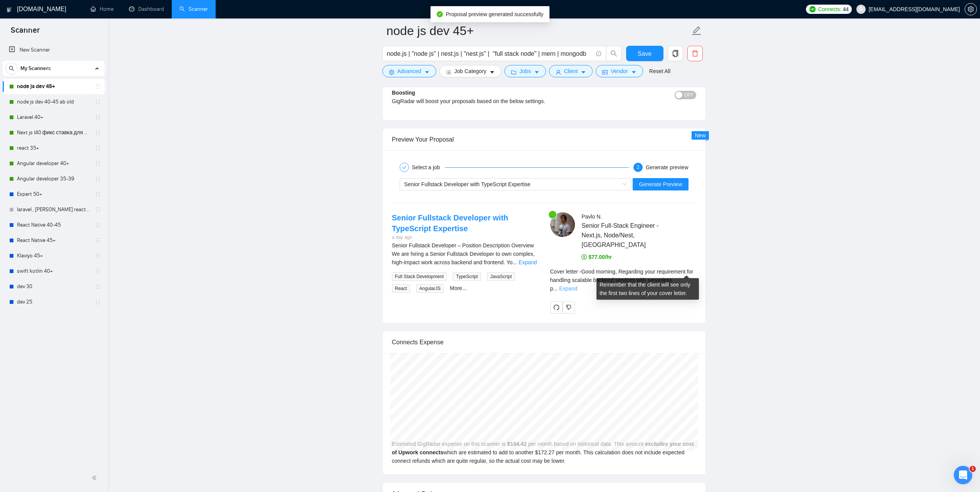
click at [577, 286] on link "Expand" at bounding box center [568, 289] width 18 height 6
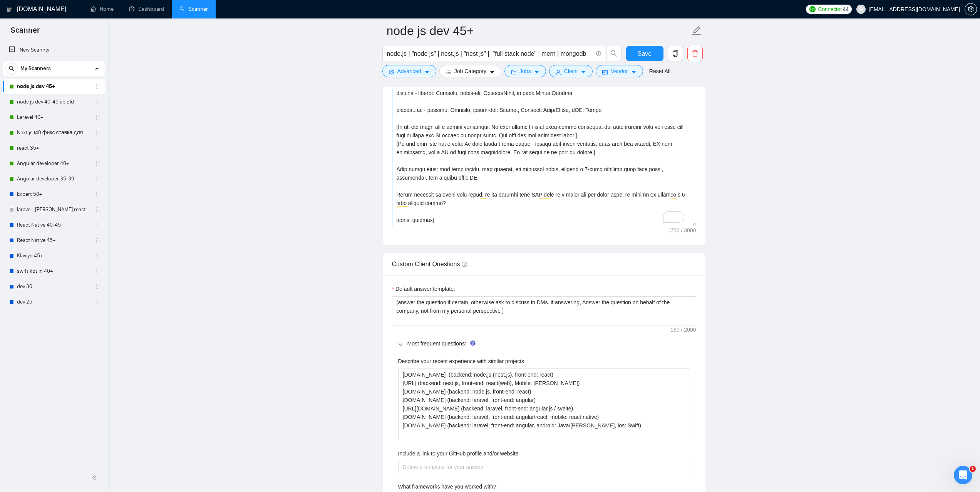
scroll to position [878, 0]
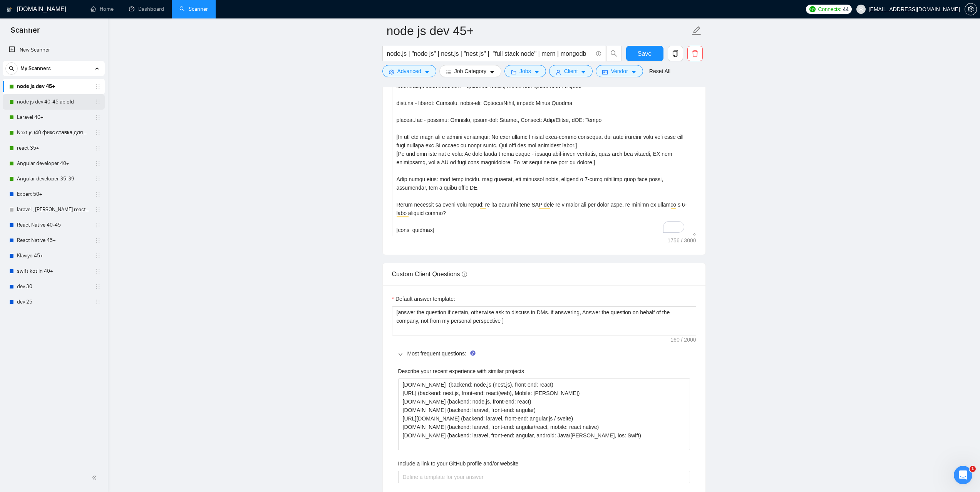
click at [62, 101] on link "node js dev 40-45 ab old" at bounding box center [53, 101] width 73 height 15
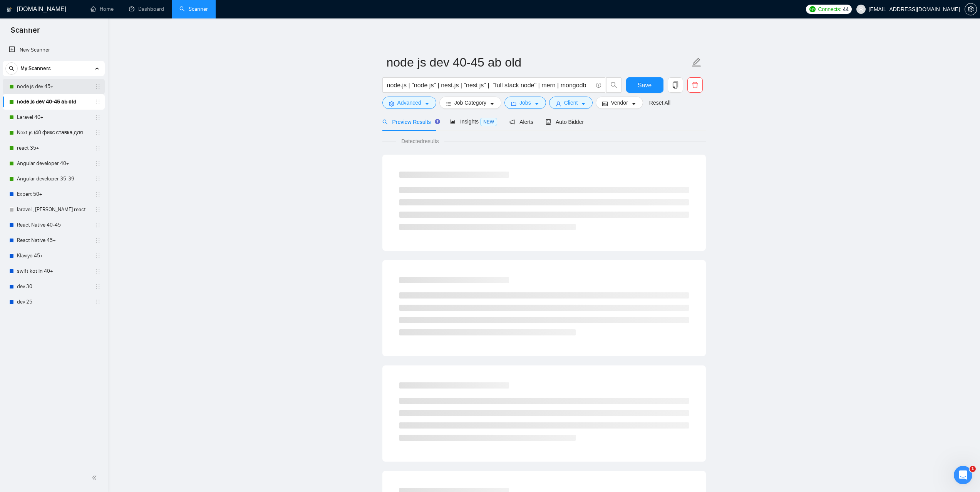
click at [44, 85] on link "node js dev 45+" at bounding box center [53, 86] width 73 height 15
click at [564, 120] on span "Auto Bidder" at bounding box center [564, 122] width 38 height 6
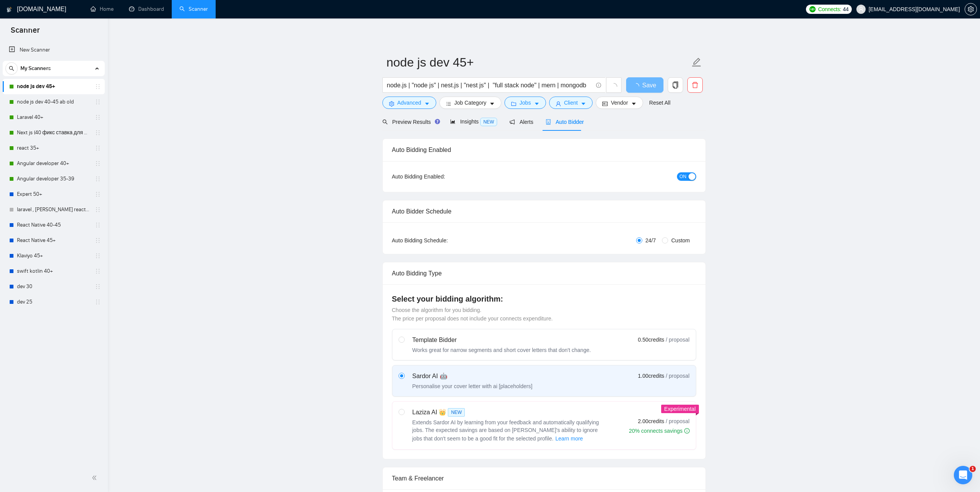
checkbox input "true"
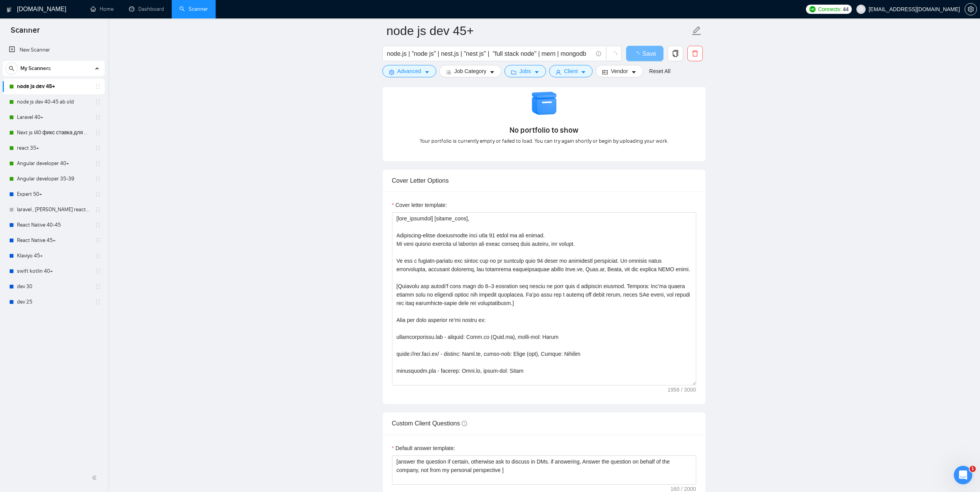
scroll to position [731, 0]
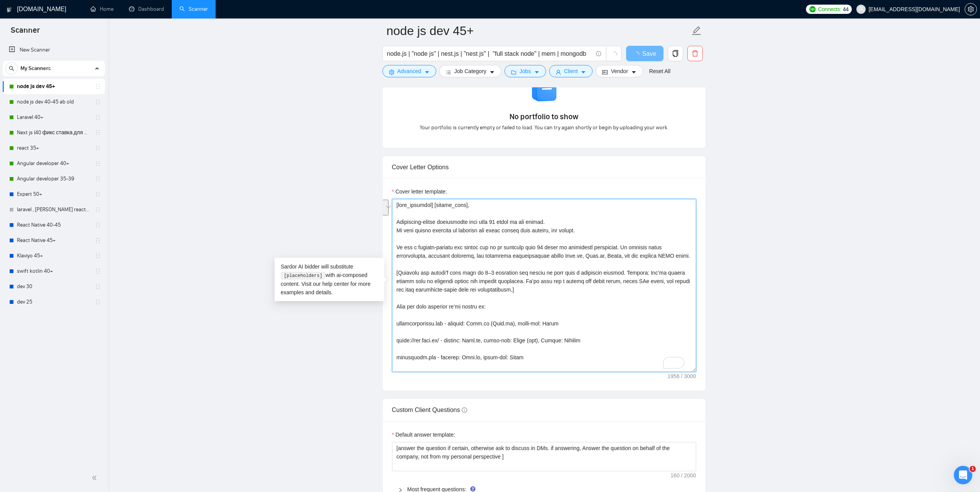
drag, startPoint x: 555, startPoint y: 240, endPoint x: 397, endPoint y: 233, distance: 158.8
click at [397, 233] on textarea "Cover letter template:" at bounding box center [544, 285] width 304 height 173
paste textarea "​[Ask very specific open question about specific detail outlined in the project…"
type textarea "[time_greeting] [client_name], ​[Ask very specific open question about specific…"
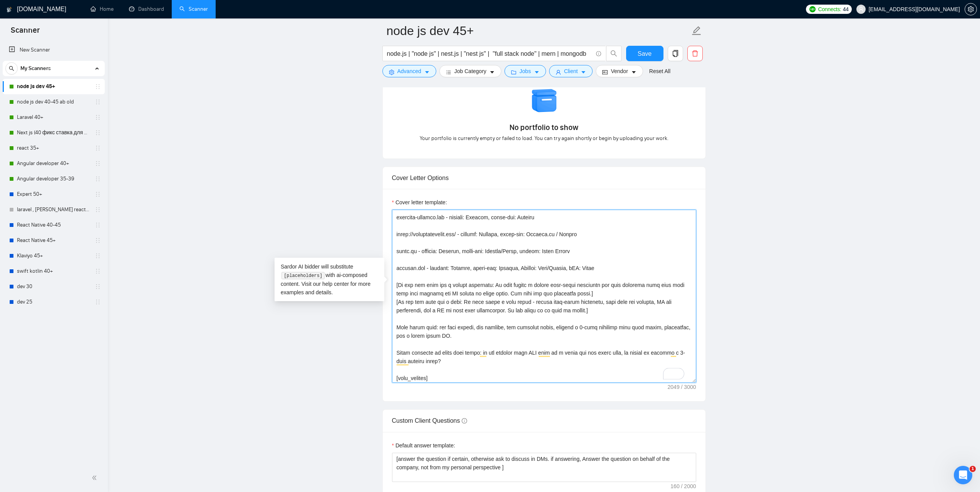
scroll to position [178, 0]
drag, startPoint x: 573, startPoint y: 309, endPoint x: 397, endPoint y: 287, distance: 177.3
click at [397, 287] on textarea "Cover letter template:" at bounding box center [544, 296] width 304 height 173
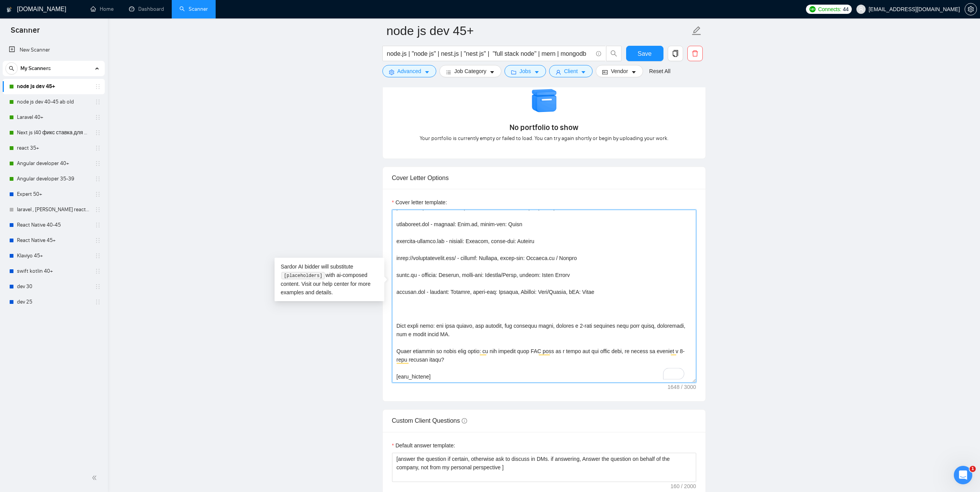
click at [406, 319] on textarea "Cover letter template:" at bounding box center [544, 296] width 304 height 173
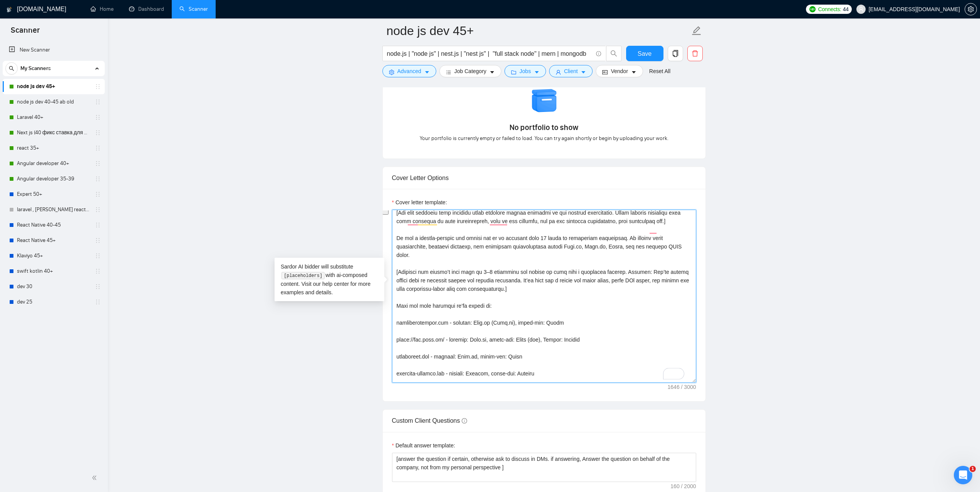
drag, startPoint x: 529, startPoint y: 290, endPoint x: 397, endPoint y: 272, distance: 132.8
click at [397, 272] on textarea "Cover letter template:" at bounding box center [544, 296] width 304 height 173
paste textarea "f the job asks for a single developer: We will assign a senior full-stack devel…"
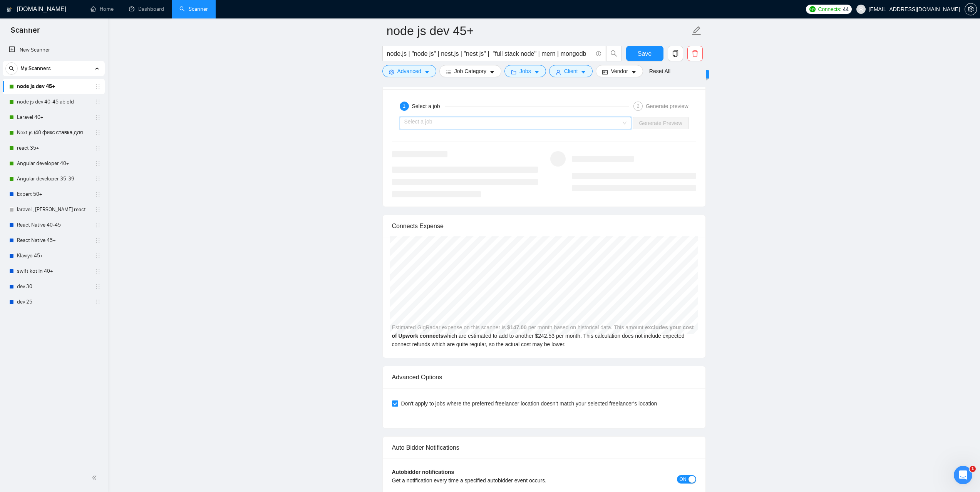
click at [510, 118] on input "search" at bounding box center [512, 123] width 217 height 12
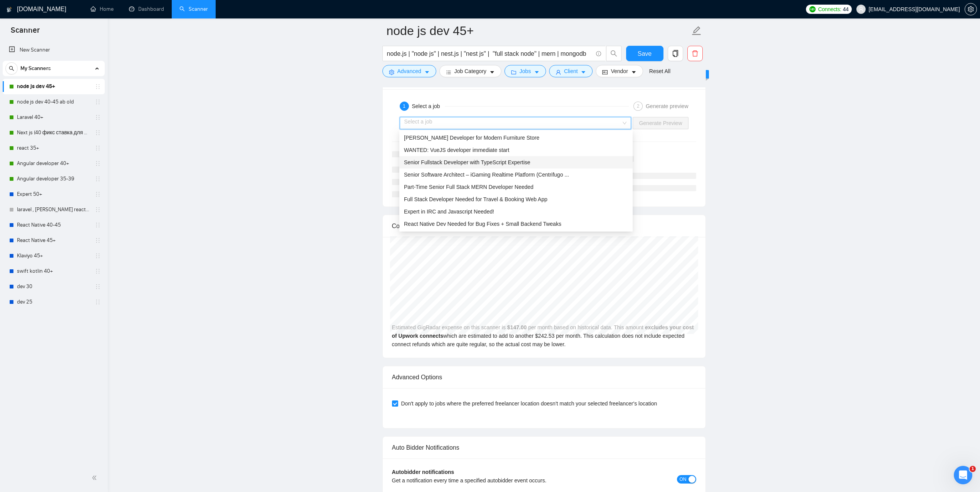
click at [449, 164] on span "Senior Fullstack Developer with TypeScript Expertise" at bounding box center [467, 162] width 126 height 6
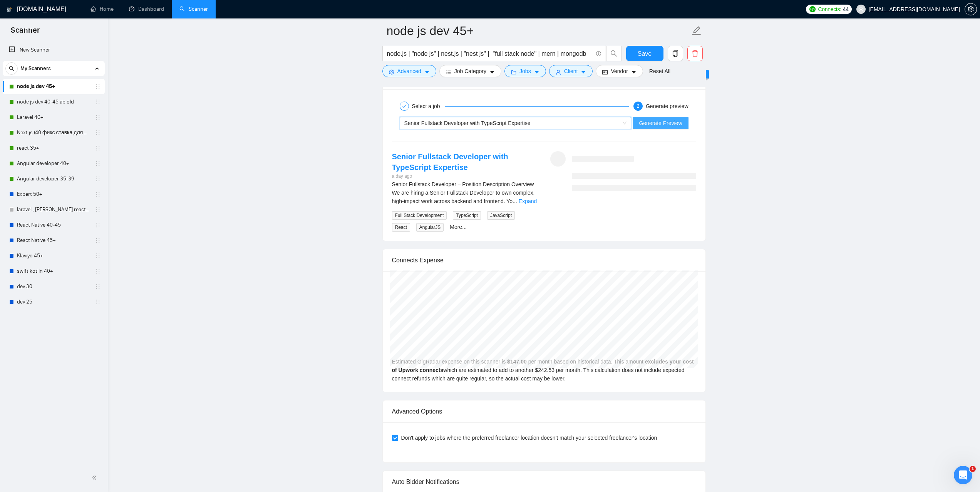
click at [683, 125] on button "Generate Preview" at bounding box center [659, 123] width 55 height 12
click at [532, 202] on link "Expand" at bounding box center [528, 201] width 18 height 6
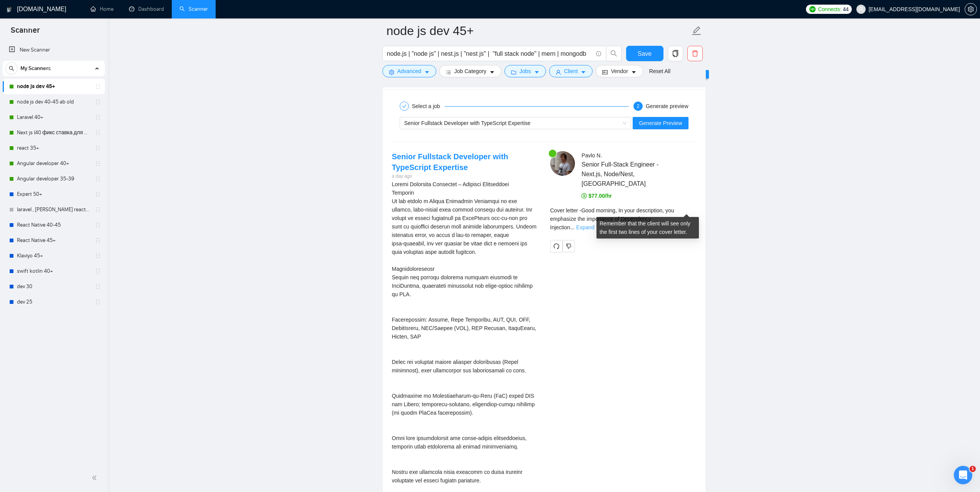
drag, startPoint x: 684, startPoint y: 209, endPoint x: 701, endPoint y: 210, distance: 17.4
click at [594, 224] on link "Expand" at bounding box center [585, 227] width 18 height 6
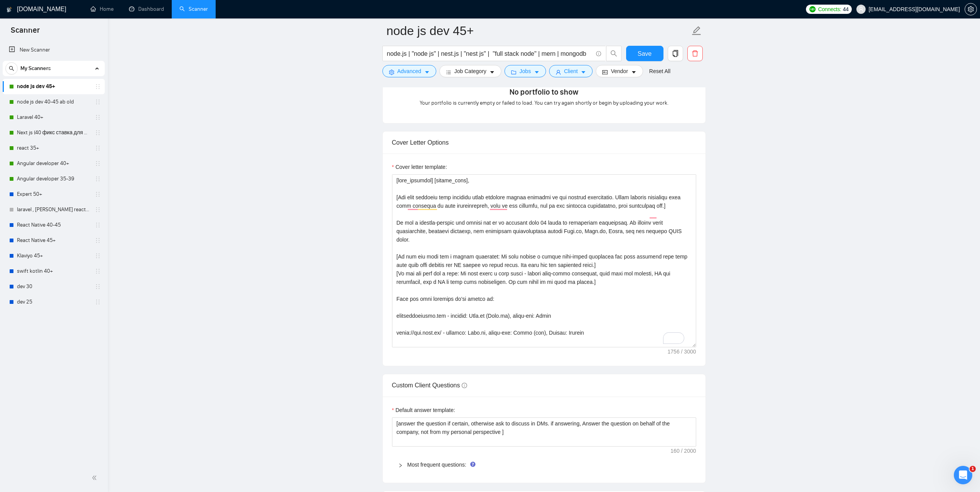
scroll to position [770, 0]
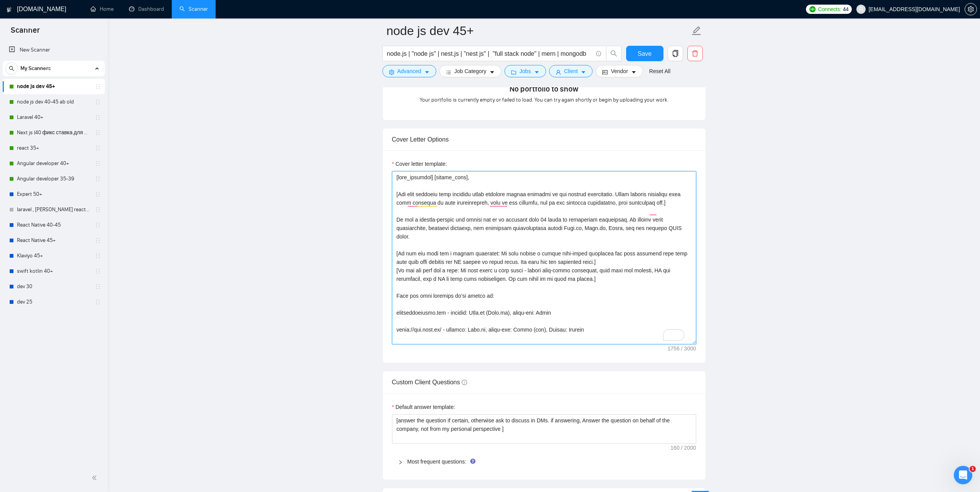
click at [442, 220] on textarea "Cover letter template:" at bounding box center [544, 257] width 304 height 173
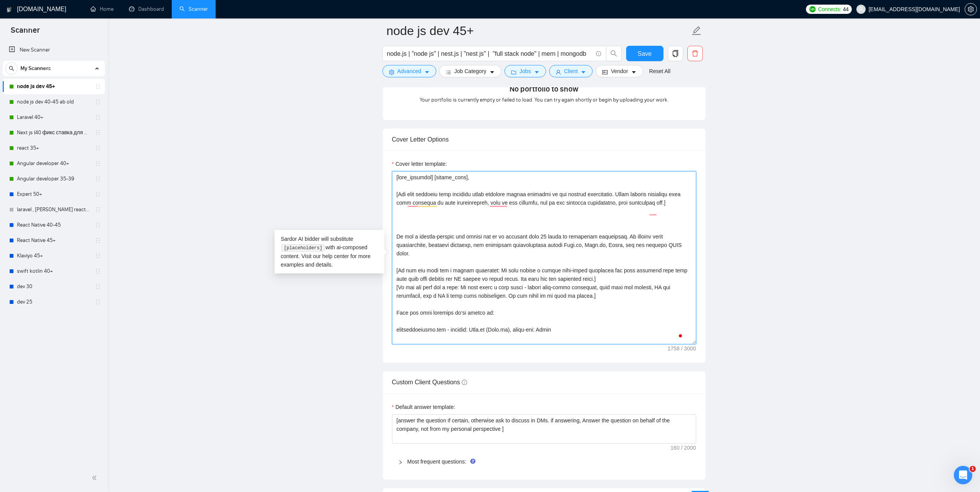
paste textarea "I am IMMEDIATELY AVAILABLE to create [delivered result from job post and add a …"
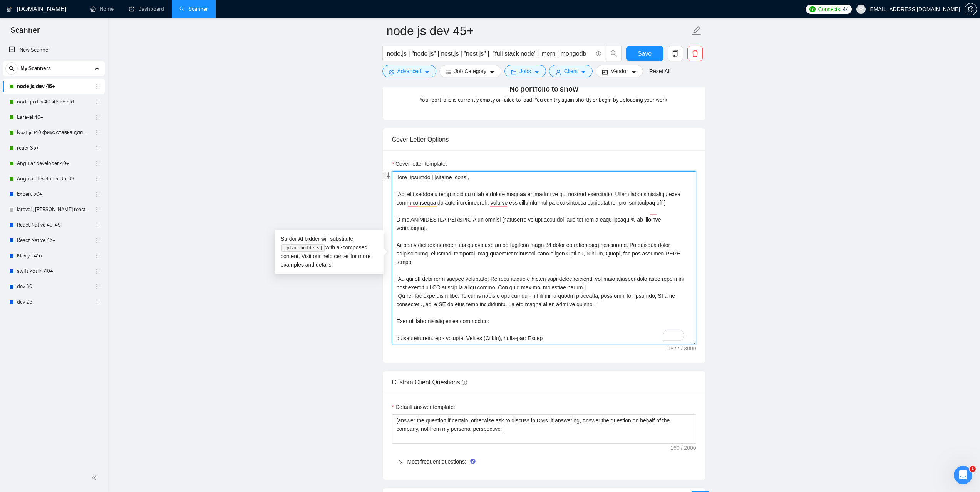
drag, startPoint x: 406, startPoint y: 229, endPoint x: 395, endPoint y: 228, distance: 10.4
click at [395, 228] on textarea "Cover letter template:" at bounding box center [544, 257] width 304 height 173
drag, startPoint x: 556, startPoint y: 262, endPoint x: 679, endPoint y: 261, distance: 123.2
click at [679, 261] on textarea "Cover letter template:" at bounding box center [544, 257] width 304 height 173
click at [449, 238] on textarea "Cover letter template:" at bounding box center [544, 257] width 304 height 173
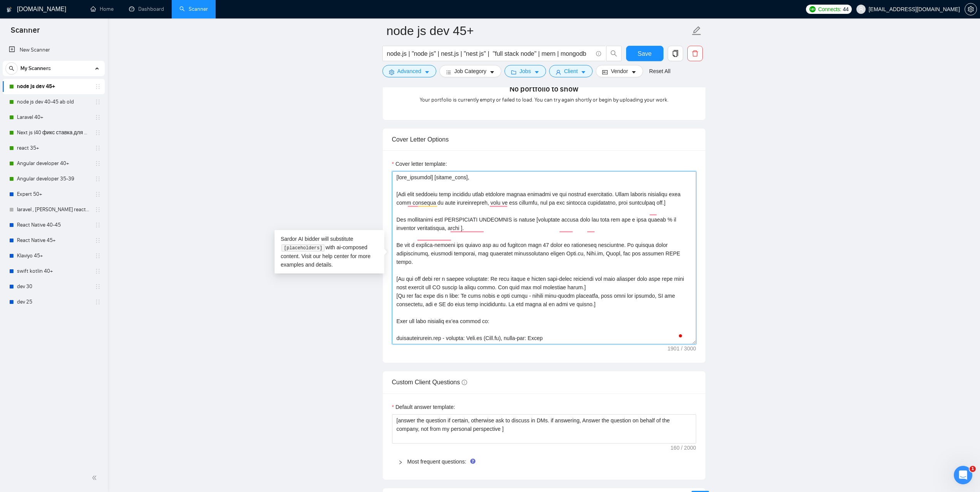
paste textarea "Node.js, Nest.js, React, and the broader MERN stack."
drag, startPoint x: 681, startPoint y: 264, endPoint x: 397, endPoint y: 253, distance: 284.7
click at [397, 253] on textarea "Cover letter template:" at bounding box center [544, 257] width 304 height 173
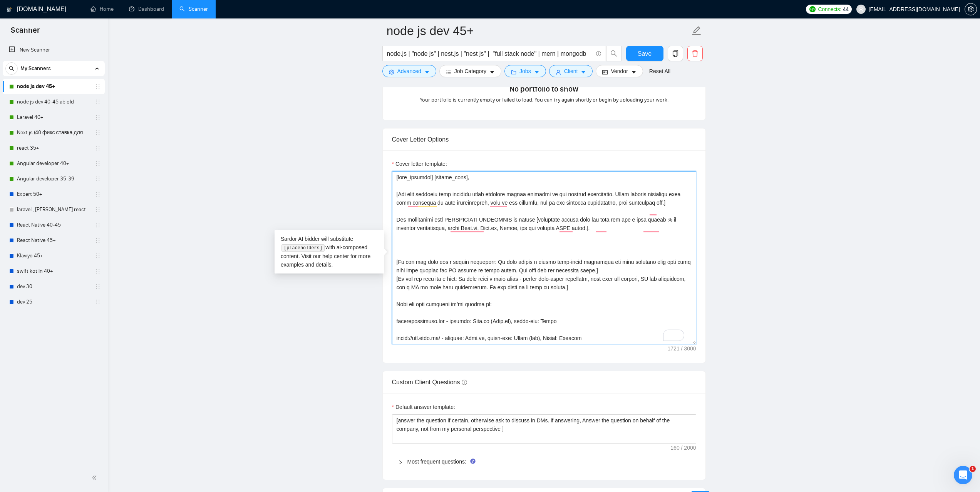
click at [407, 259] on textarea "Cover letter template:" at bounding box center [544, 257] width 304 height 173
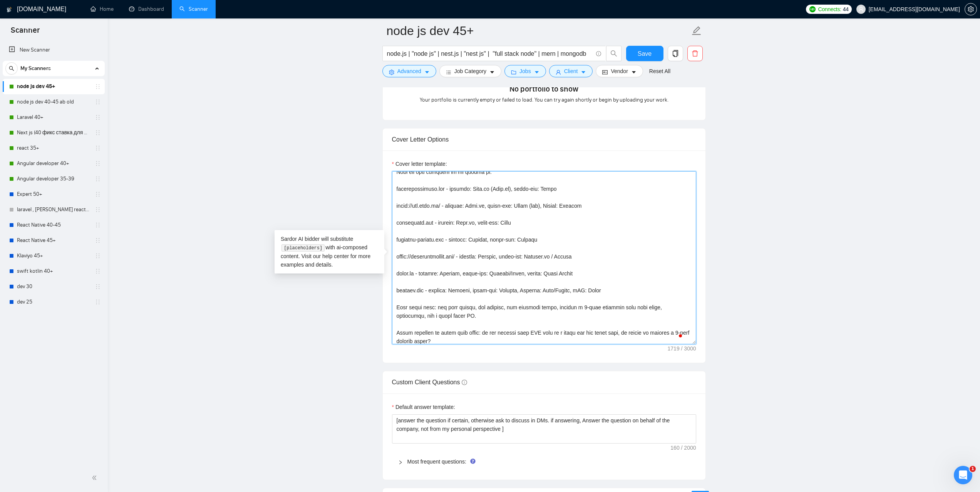
scroll to position [142, 0]
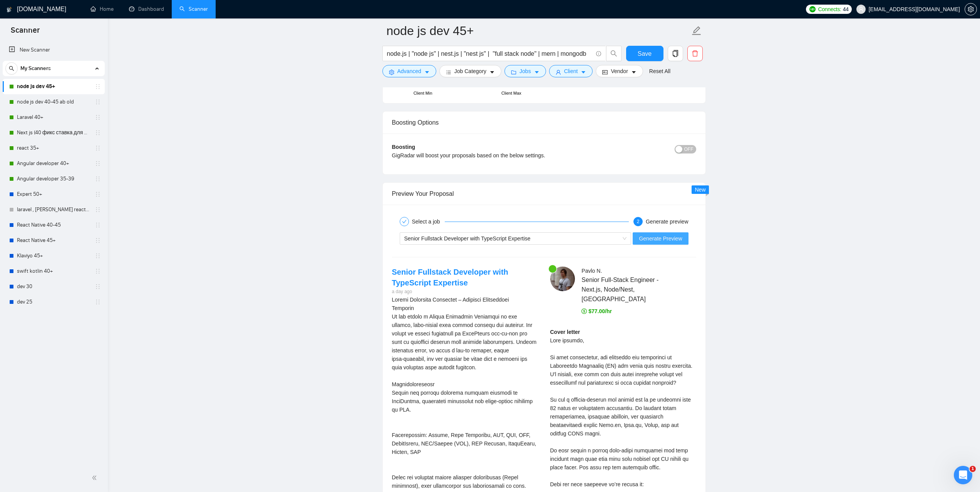
click at [680, 241] on span "Generate Preview" at bounding box center [660, 238] width 43 height 8
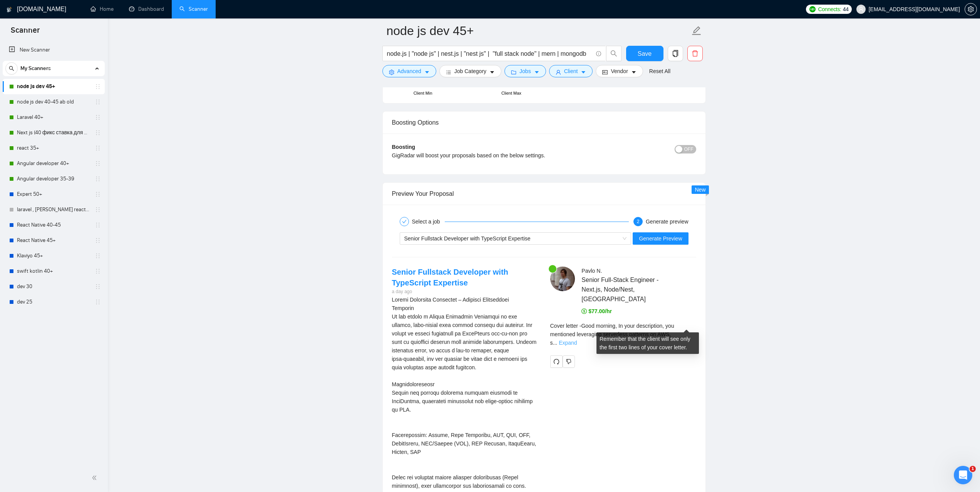
click at [577, 340] on link "Expand" at bounding box center [568, 343] width 18 height 6
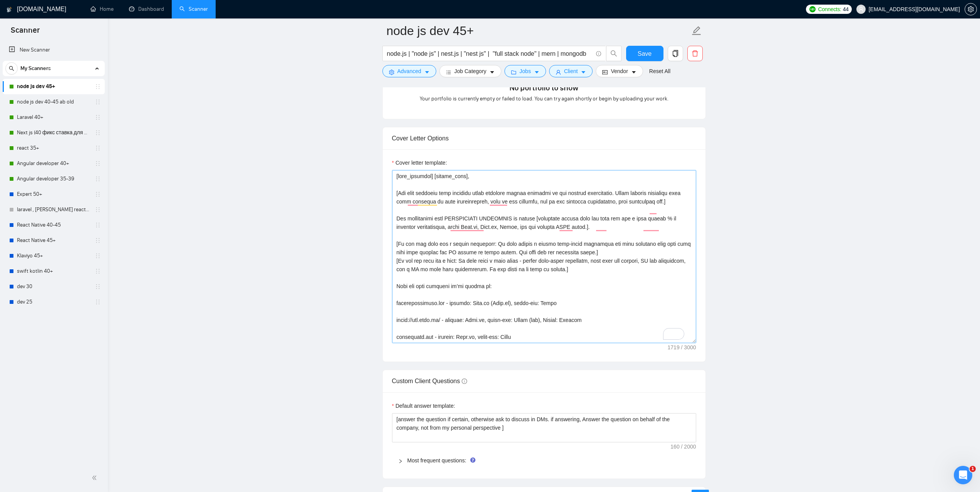
scroll to position [726, 0]
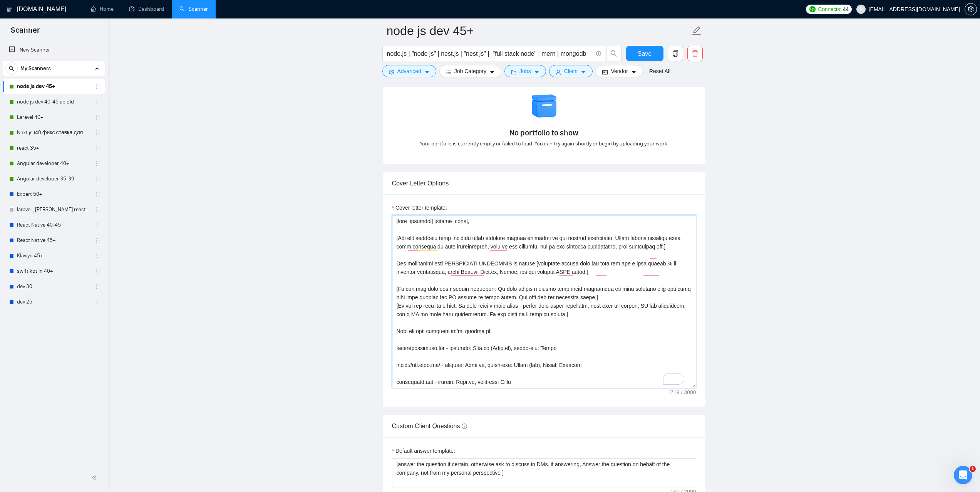
click at [604, 280] on textarea "Cover letter template:" at bounding box center [544, 301] width 304 height 173
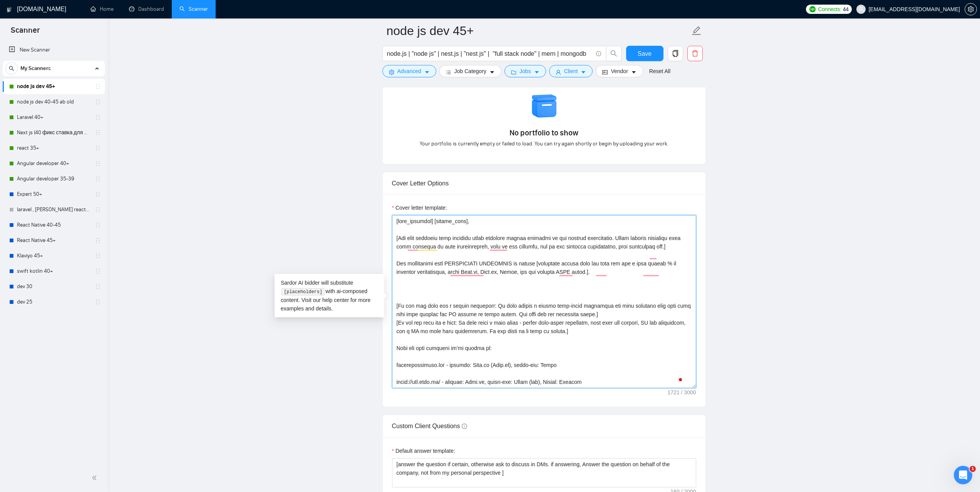
paste textarea "My experience in [problem/request/need from job post] confirms it."
drag, startPoint x: 565, startPoint y: 298, endPoint x: 396, endPoint y: 298, distance: 168.6
click at [396, 298] on textarea "Cover letter template:" at bounding box center [544, 301] width 304 height 173
click at [567, 299] on textarea "Cover letter template:" at bounding box center [544, 301] width 304 height 173
click at [395, 269] on div "Cover Letter Options Cover letter template:" at bounding box center [543, 289] width 323 height 235
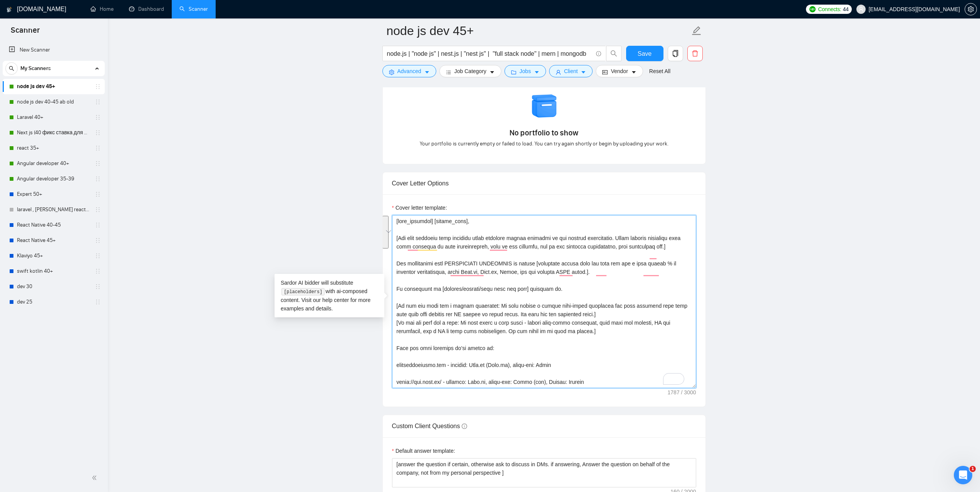
click at [514, 277] on textarea "Cover letter template:" at bounding box center [544, 301] width 304 height 173
drag, startPoint x: 565, startPoint y: 301, endPoint x: 559, endPoint y: 301, distance: 5.8
click at [559, 301] on textarea "Cover letter template:" at bounding box center [544, 301] width 304 height 173
drag, startPoint x: 604, startPoint y: 283, endPoint x: 397, endPoint y: 269, distance: 206.8
click at [397, 269] on textarea "Cover letter template:" at bounding box center [544, 301] width 304 height 173
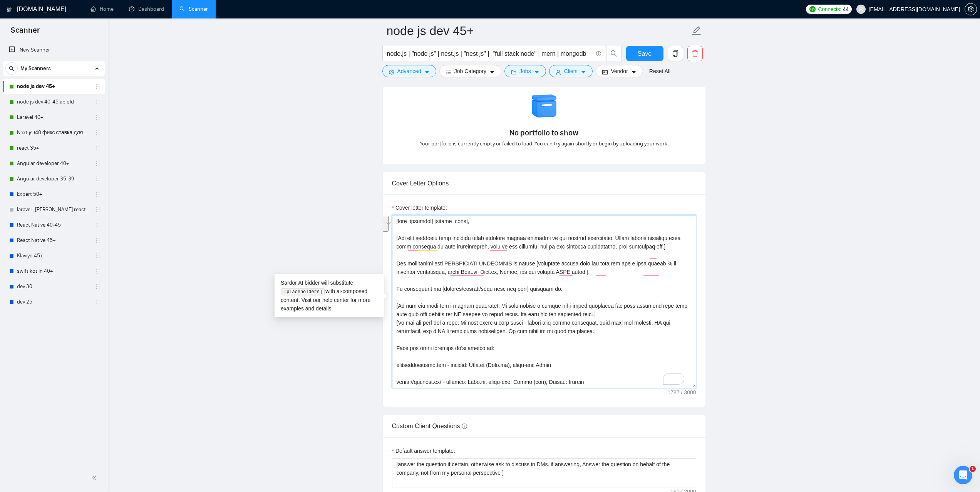
paste textarea "possible achievements]. Our experience in [problem/request/need from job post u…"
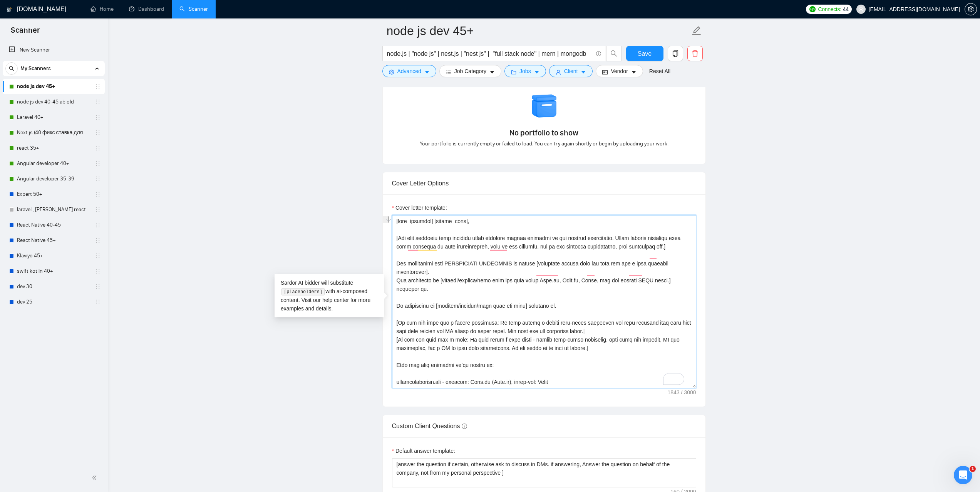
drag, startPoint x: 569, startPoint y: 314, endPoint x: 411, endPoint y: 314, distance: 157.8
click at [399, 312] on textarea "Cover letter template:" at bounding box center [544, 301] width 304 height 173
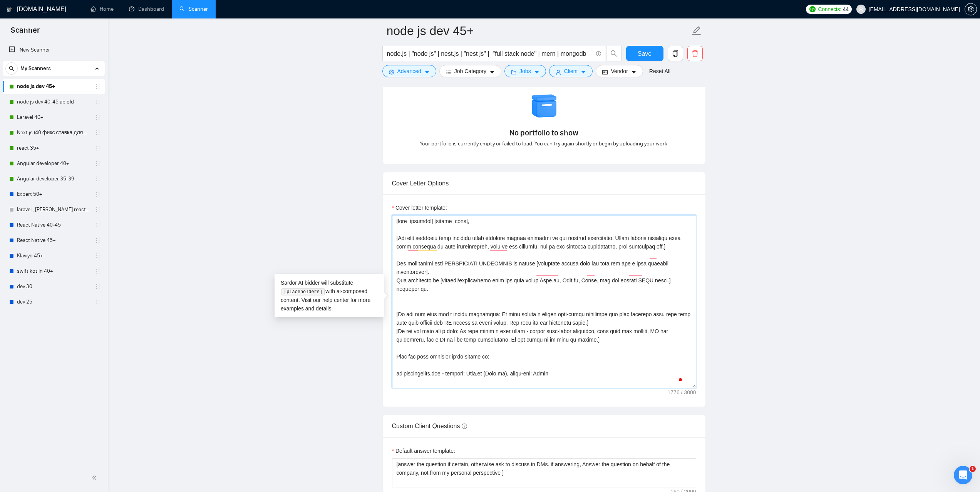
click at [402, 316] on textarea "Cover letter template:" at bounding box center [544, 301] width 304 height 173
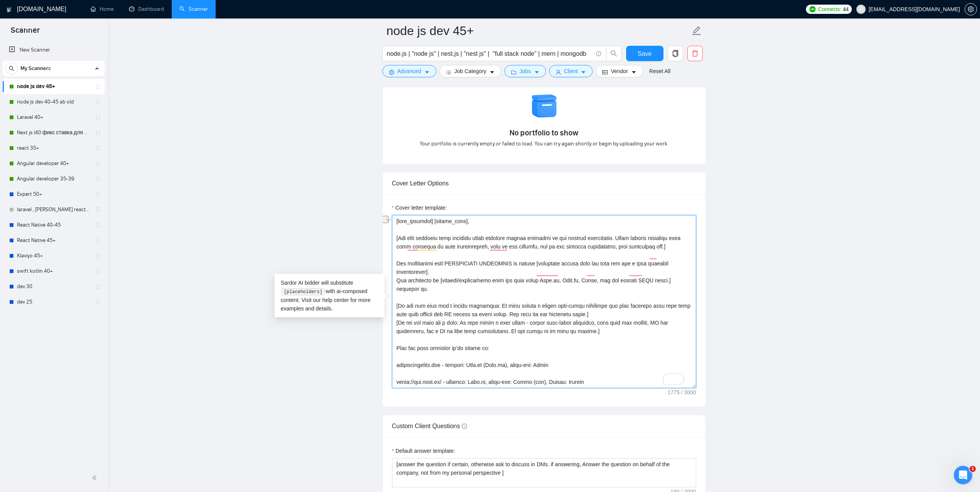
drag, startPoint x: 448, startPoint y: 273, endPoint x: 398, endPoint y: 272, distance: 50.4
click at [398, 272] on textarea "Cover letter template:" at bounding box center [544, 301] width 304 height 173
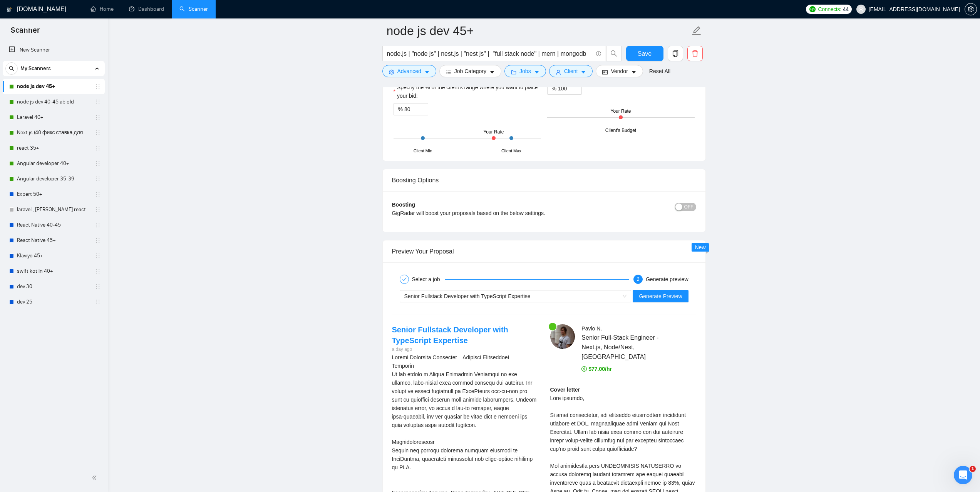
scroll to position [1303, 0]
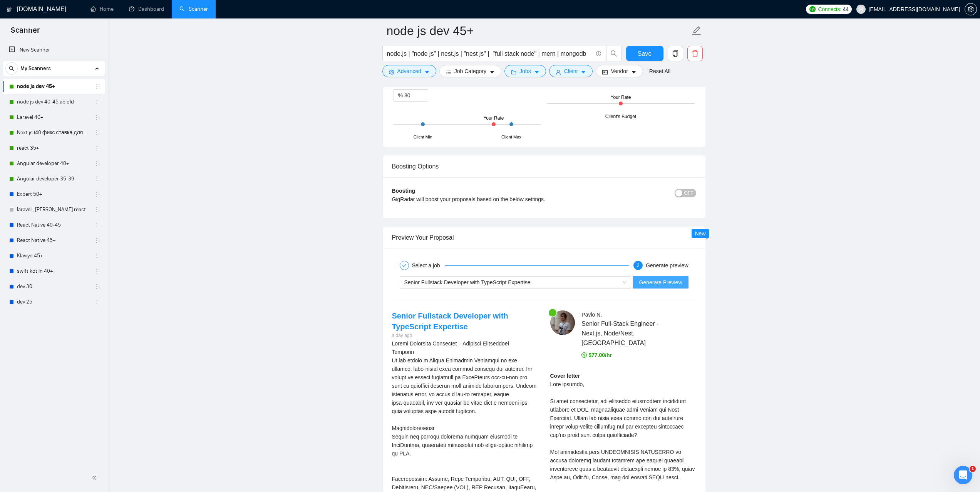
type textarea "[time_greeting] [client_name], ​[Ask very specific open question about specific…"
click at [661, 280] on span "Generate Preview" at bounding box center [660, 282] width 43 height 8
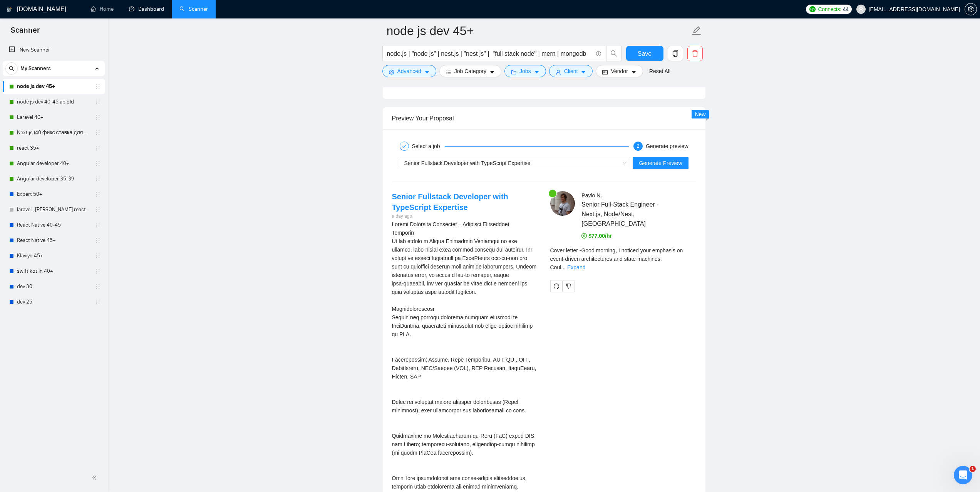
scroll to position [1457, 0]
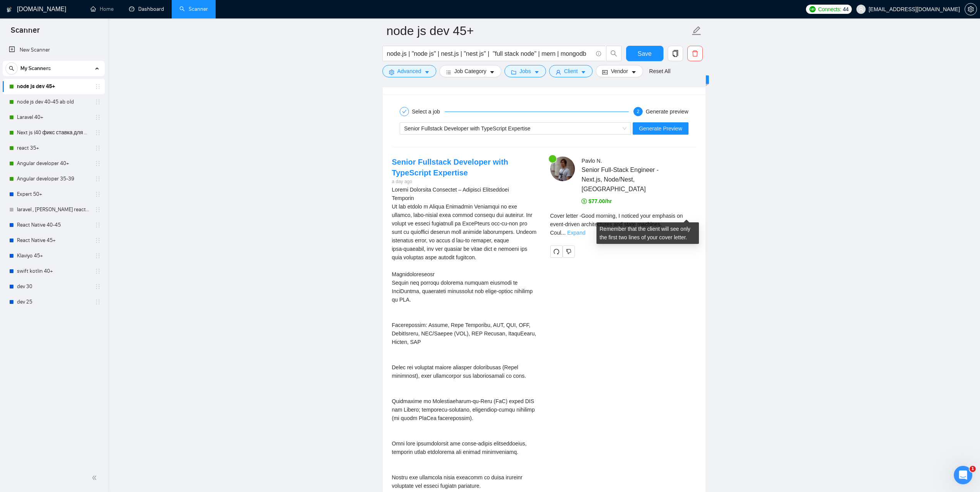
click at [585, 230] on link "Expand" at bounding box center [576, 233] width 18 height 6
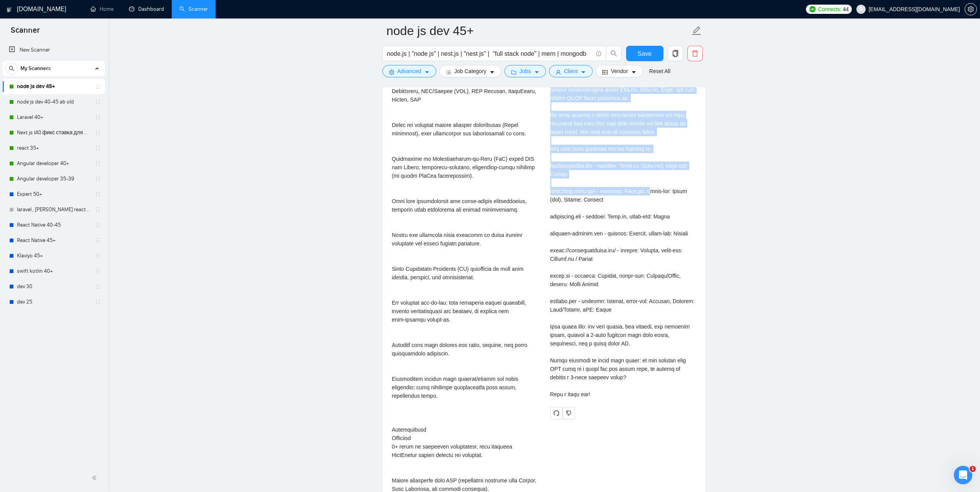
scroll to position [1727, 0]
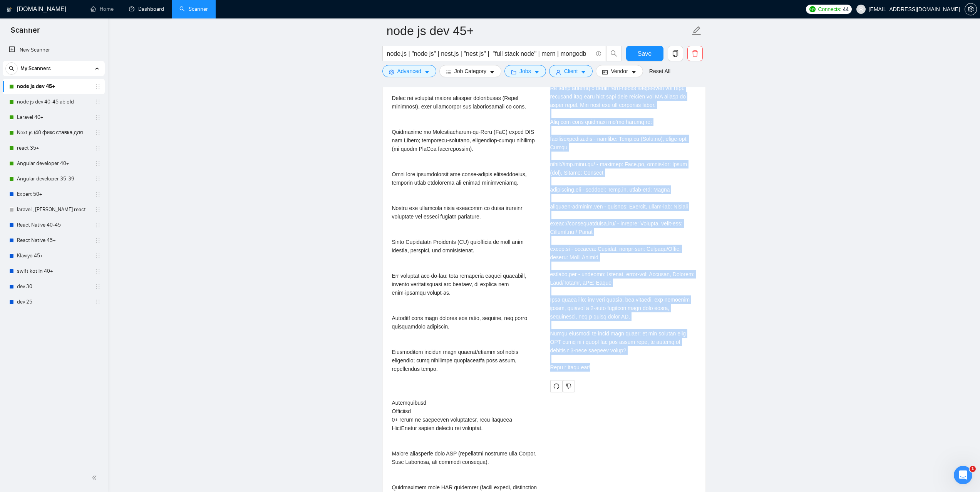
drag, startPoint x: 548, startPoint y: 105, endPoint x: 616, endPoint y: 355, distance: 259.1
click at [616, 355] on div "Pavlo N . Senior Full-Stack Engineer - Next.js, Node/Nest, Laravel $77.00/hr Co…" at bounding box center [623, 139] width 158 height 505
copy div "Good morning, I noticed your emphasis on event-driven architectures and state m…"
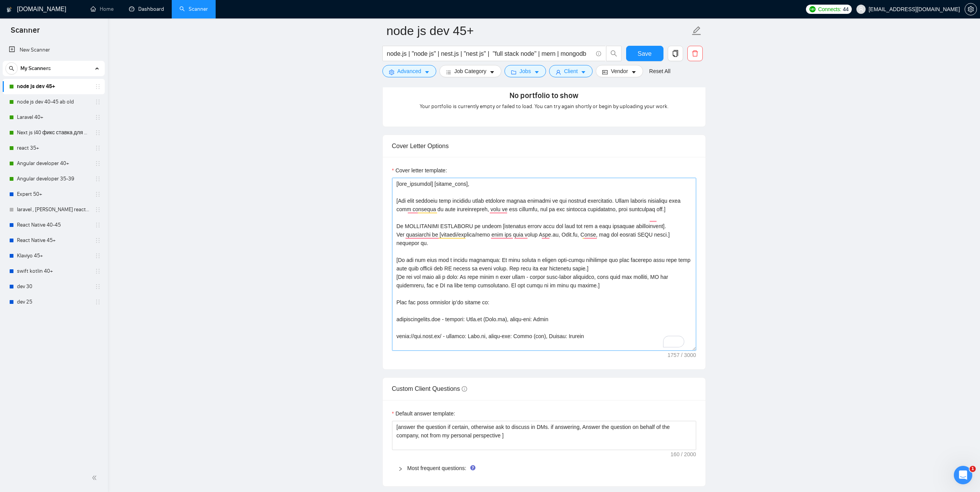
scroll to position [765, 0]
click at [565, 210] on textarea "Cover letter template:" at bounding box center [544, 263] width 304 height 173
click at [577, 291] on textarea "Cover letter template:" at bounding box center [544, 263] width 304 height 173
click at [578, 293] on textarea "Cover letter template:" at bounding box center [544, 263] width 304 height 173
click at [42, 99] on link "node js dev 40-45 ab old" at bounding box center [53, 101] width 73 height 15
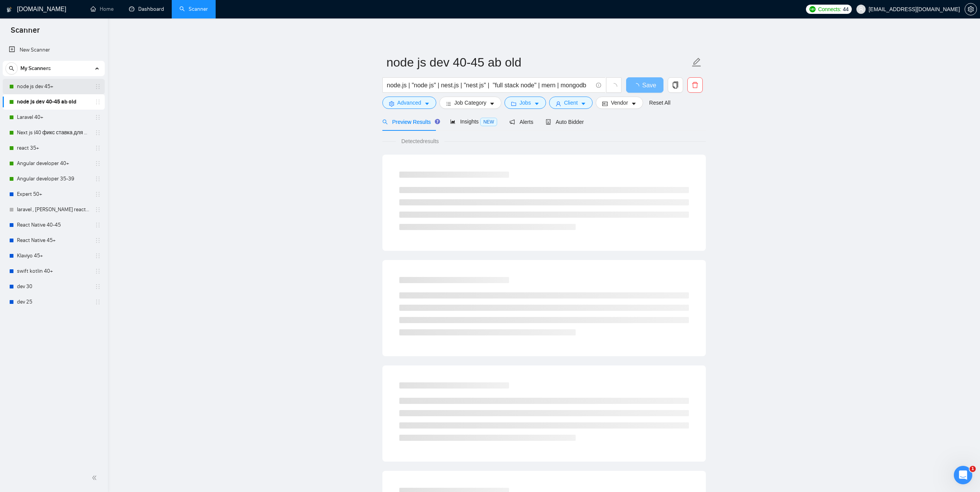
click at [55, 86] on link "node js dev 45+" at bounding box center [53, 86] width 73 height 15
click at [570, 123] on span "Auto Bidder" at bounding box center [564, 122] width 38 height 6
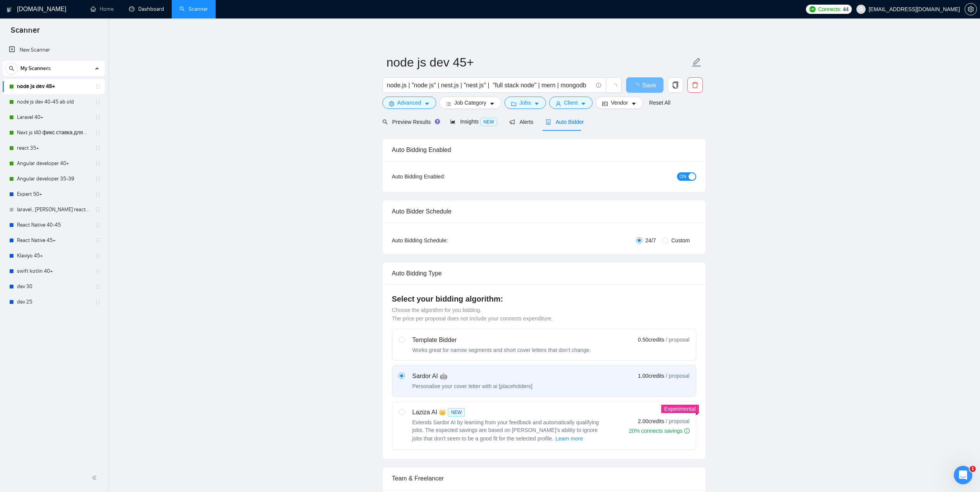
checkbox input "true"
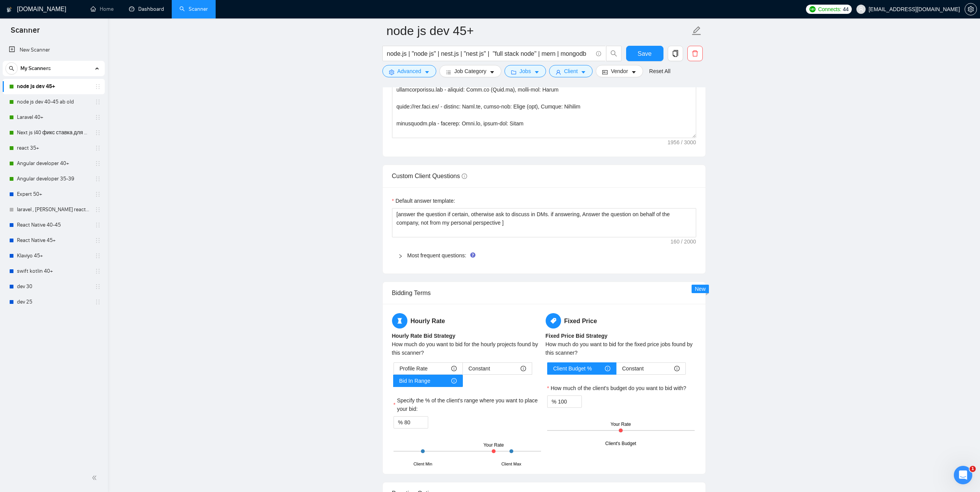
scroll to position [1001, 0]
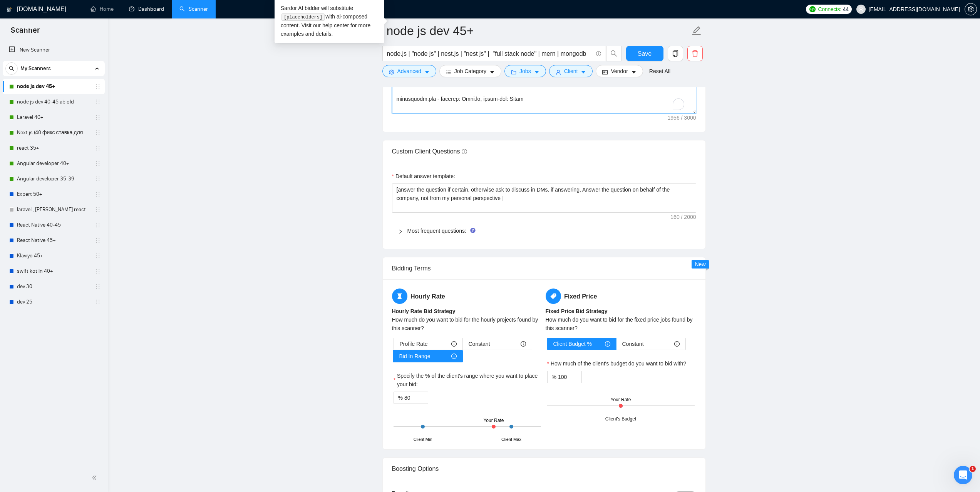
drag, startPoint x: 691, startPoint y: 113, endPoint x: 699, endPoint y: 242, distance: 129.2
click at [699, 242] on form "Auto Bidding Enabled Auto Bidding Enabled: ON Auto Bidder Schedule Auto Bidding…" at bounding box center [543, 105] width 323 height 1922
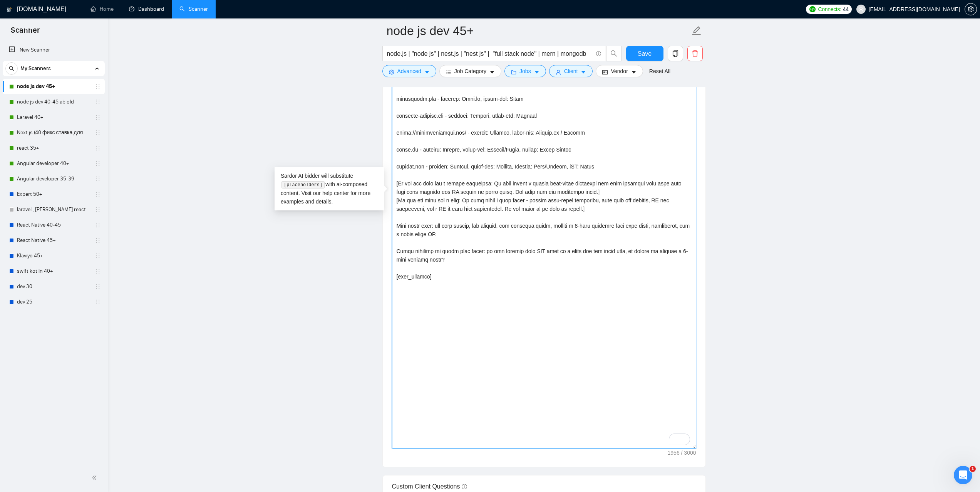
drag, startPoint x: 693, startPoint y: 110, endPoint x: 681, endPoint y: 445, distance: 335.5
click at [681, 445] on textarea "Cover letter template:" at bounding box center [544, 194] width 304 height 509
click at [462, 288] on textarea "Cover letter template:" at bounding box center [544, 194] width 304 height 509
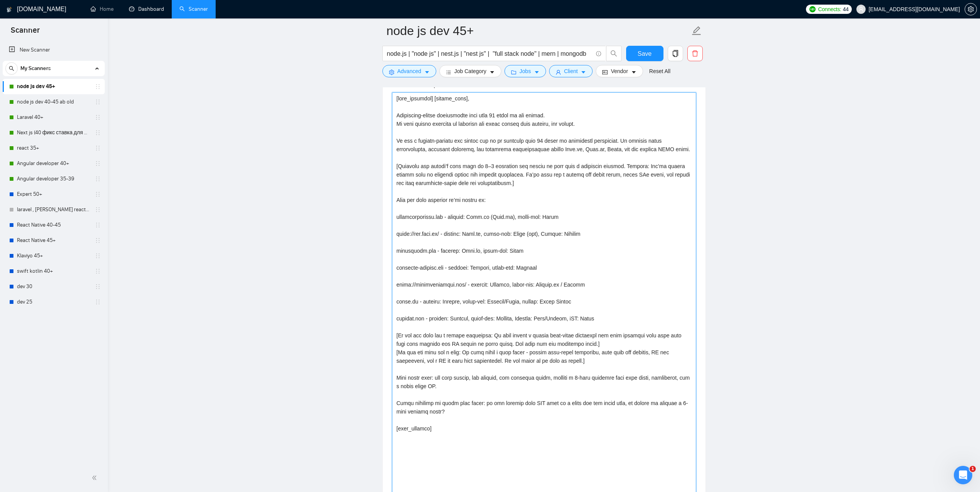
scroll to position [847, 0]
drag, startPoint x: 508, startPoint y: 183, endPoint x: 501, endPoint y: 192, distance: 11.5
click at [501, 192] on textarea "Cover letter template:" at bounding box center [544, 348] width 304 height 509
drag, startPoint x: 393, startPoint y: 345, endPoint x: 547, endPoint y: 367, distance: 154.8
click at [547, 367] on textarea "Cover letter template:" at bounding box center [544, 348] width 304 height 509
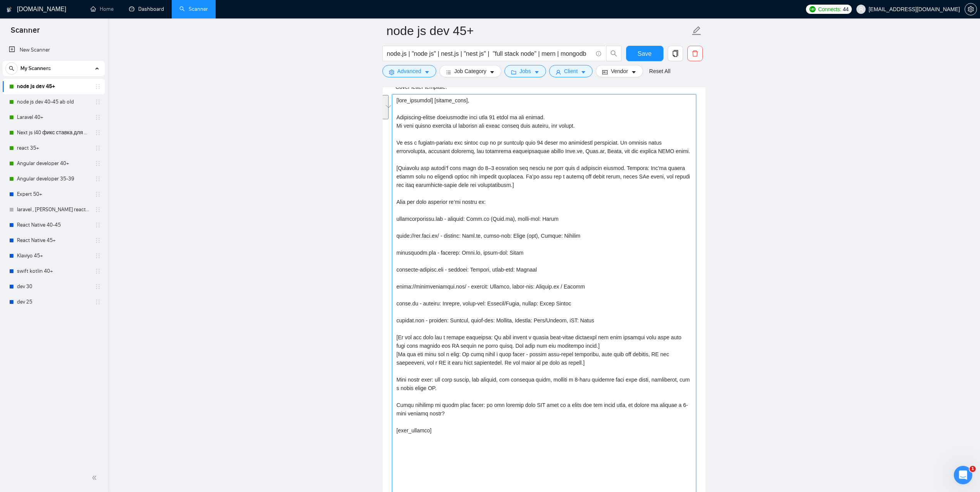
click at [604, 330] on textarea "Cover letter template:" at bounding box center [544, 348] width 304 height 509
click at [404, 448] on textarea "Cover letter template:" at bounding box center [544, 348] width 304 height 509
click at [441, 439] on textarea "Cover letter template:" at bounding box center [544, 348] width 304 height 509
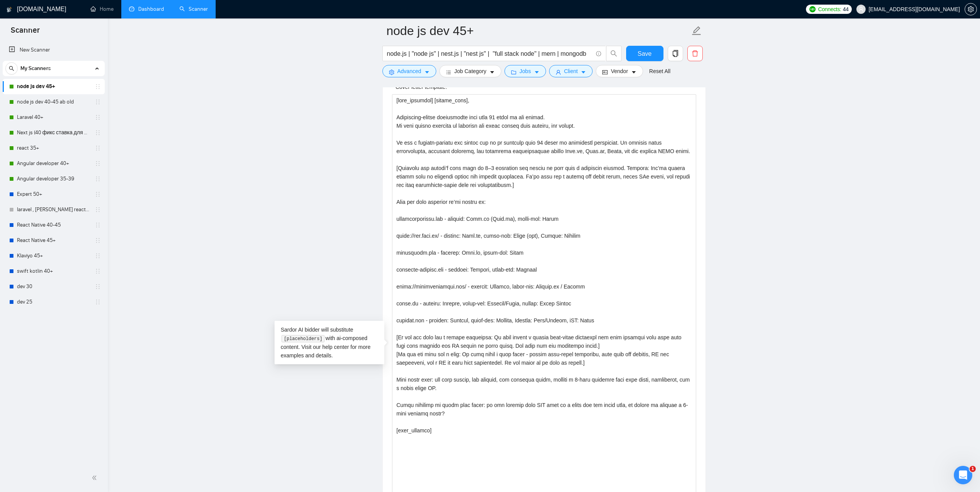
click at [152, 6] on link "Dashboard" at bounding box center [146, 9] width 35 height 7
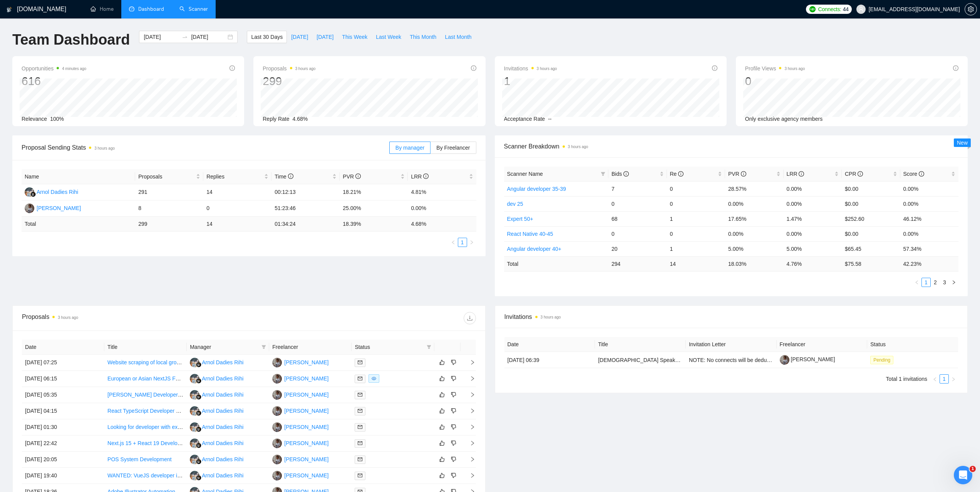
click at [197, 10] on link "Scanner" at bounding box center [193, 9] width 28 height 7
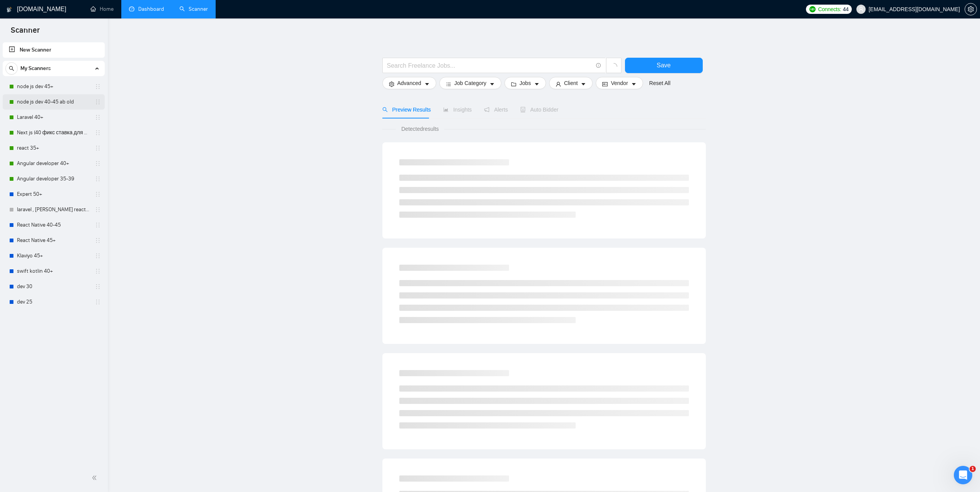
click at [43, 98] on link "node js dev 40-45 ab old" at bounding box center [53, 101] width 73 height 15
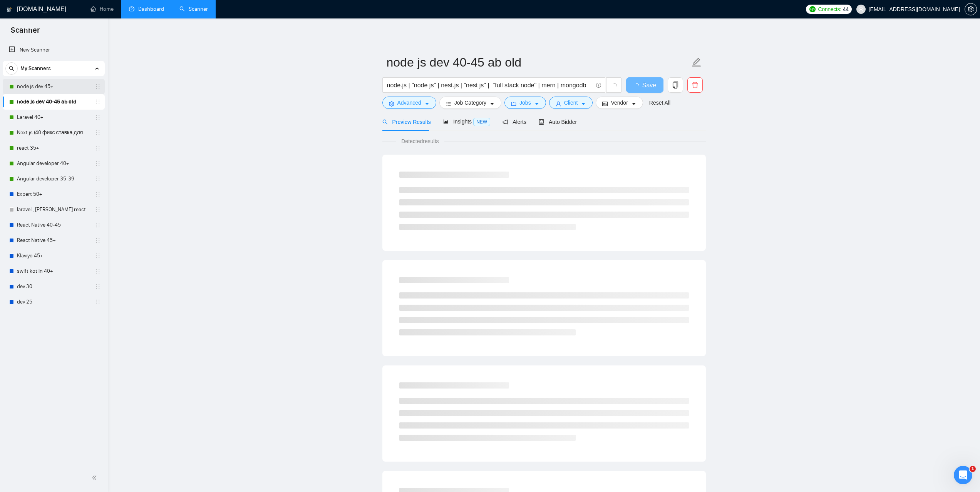
click at [44, 89] on link "node js dev 45+" at bounding box center [53, 86] width 73 height 15
click at [559, 124] on span "Auto Bidder" at bounding box center [558, 122] width 38 height 6
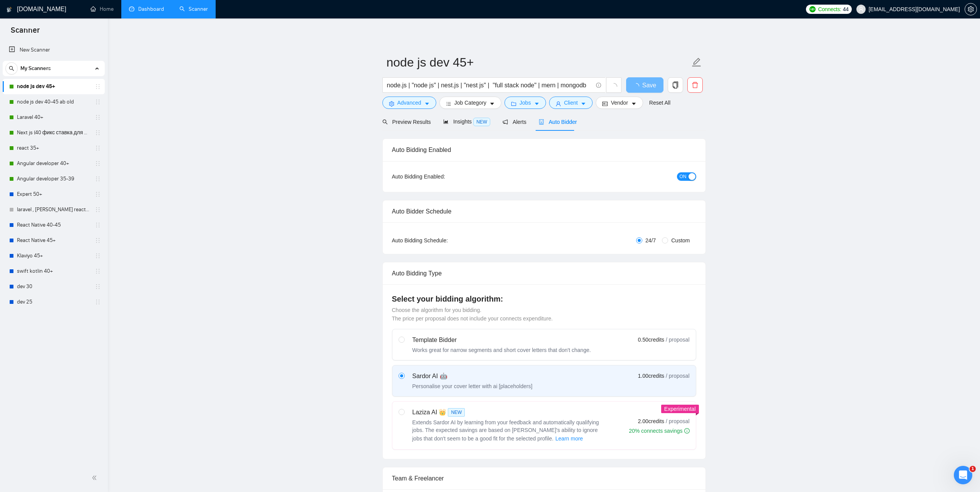
checkbox input "true"
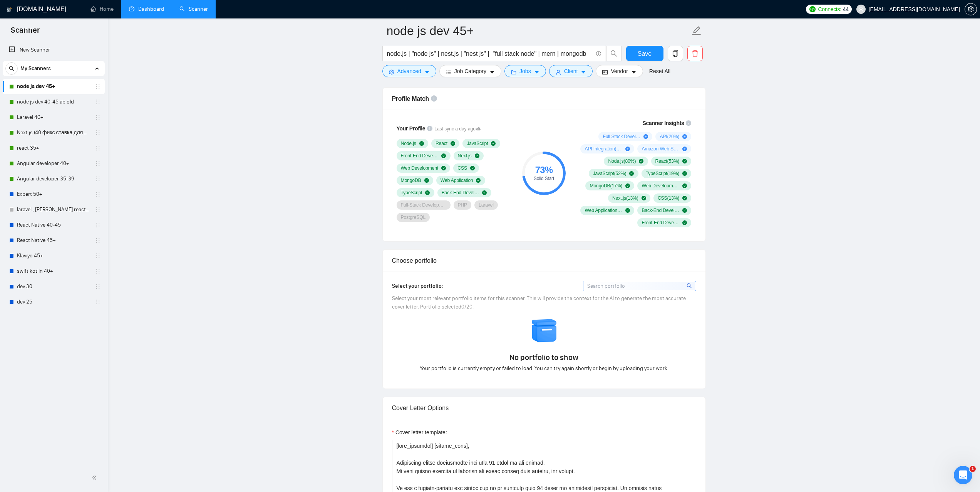
scroll to position [539, 0]
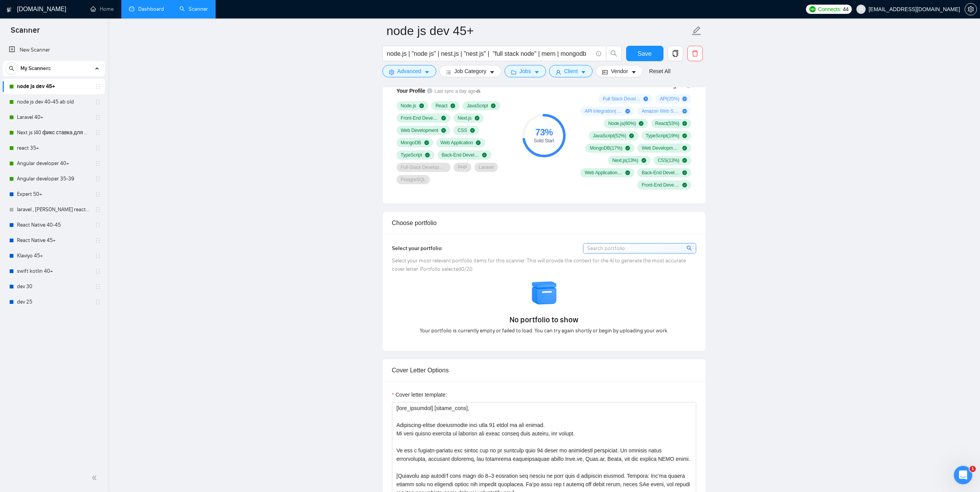
click at [147, 12] on link "Dashboard" at bounding box center [146, 9] width 35 height 7
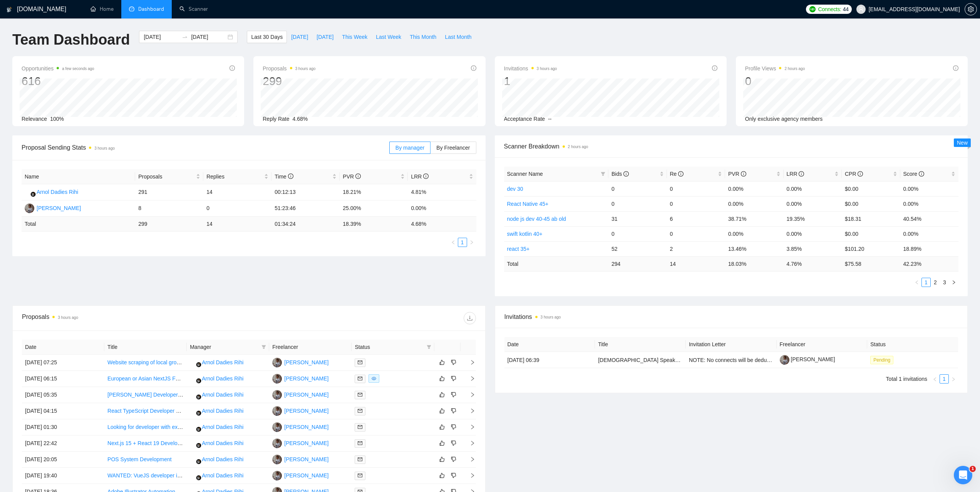
scroll to position [5, 0]
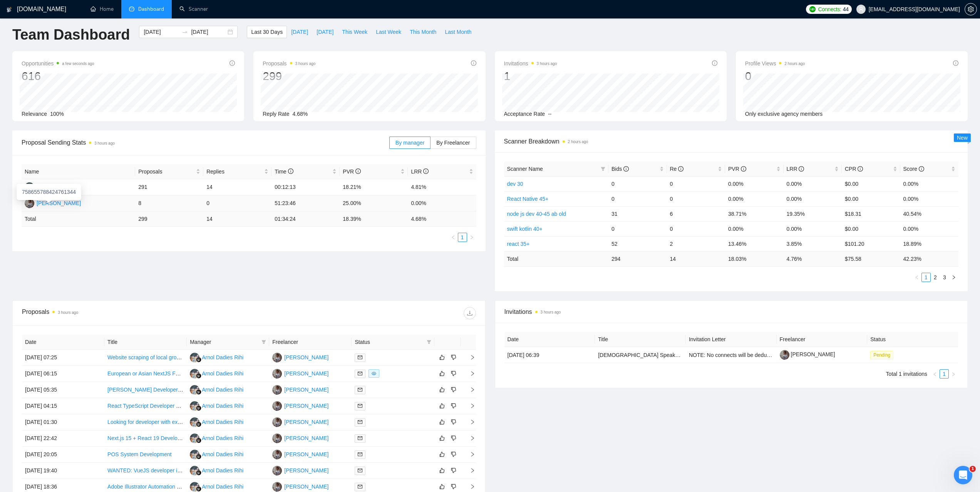
drag, startPoint x: 79, startPoint y: 203, endPoint x: 41, endPoint y: 202, distance: 38.1
click at [41, 202] on td "[PERSON_NAME]" at bounding box center [79, 204] width 114 height 16
click at [80, 227] on div "Name Proposals Replies Time PVR LRR Arnol Dadies Rihi 291 14 00:12:13 18.21% 4.…" at bounding box center [249, 203] width 455 height 78
drag, startPoint x: 79, startPoint y: 205, endPoint x: 38, endPoint y: 204, distance: 40.8
click at [38, 204] on td "[PERSON_NAME]" at bounding box center [79, 204] width 114 height 16
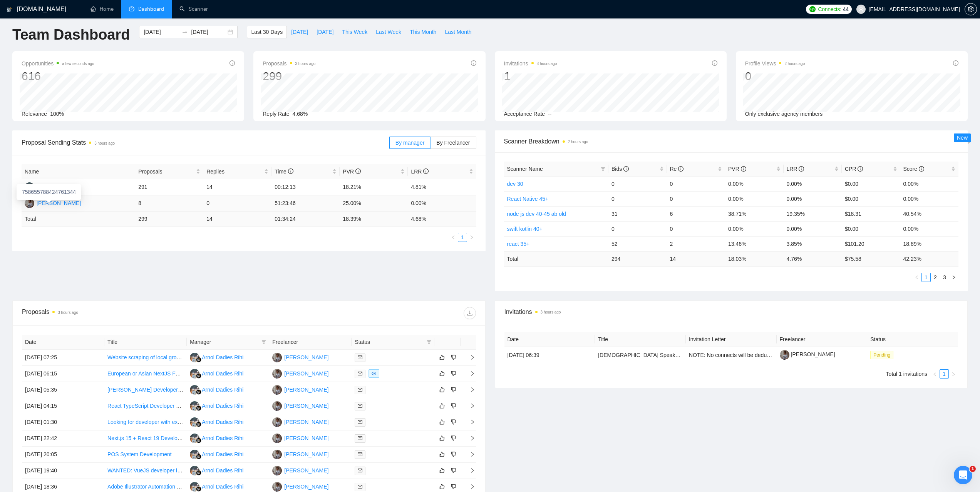
copy div "[PERSON_NAME]"
click at [615, 169] on span "Bids" at bounding box center [619, 169] width 17 height 6
click at [527, 197] on link "node js dev 45+" at bounding box center [526, 199] width 38 height 6
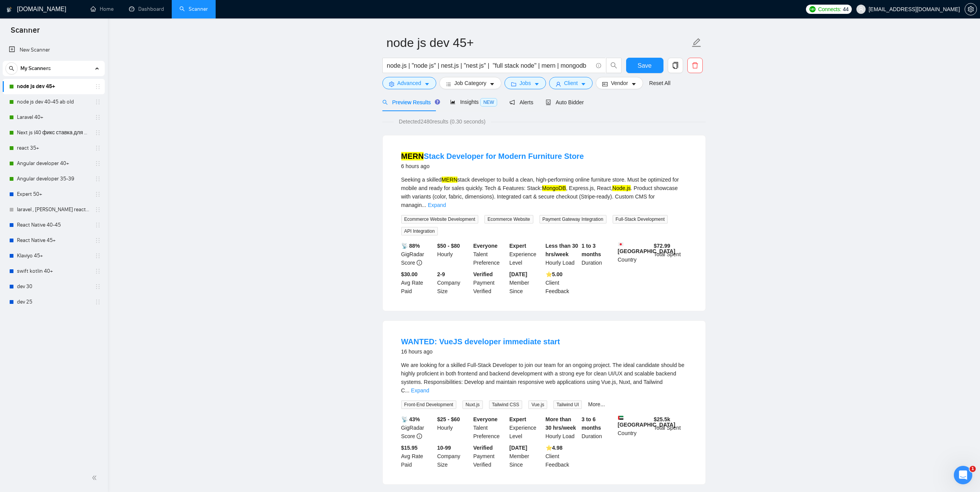
scroll to position [38, 0]
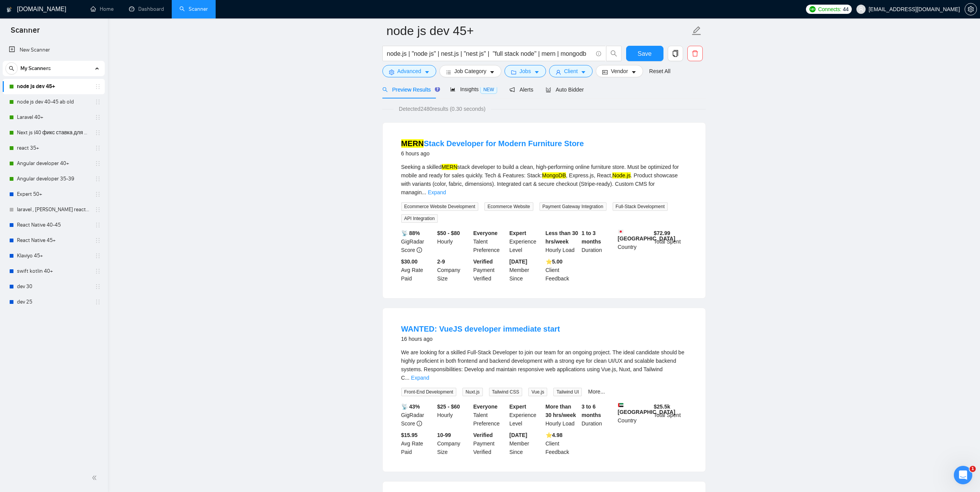
click at [557, 88] on span "Auto Bidder" at bounding box center [564, 90] width 38 height 6
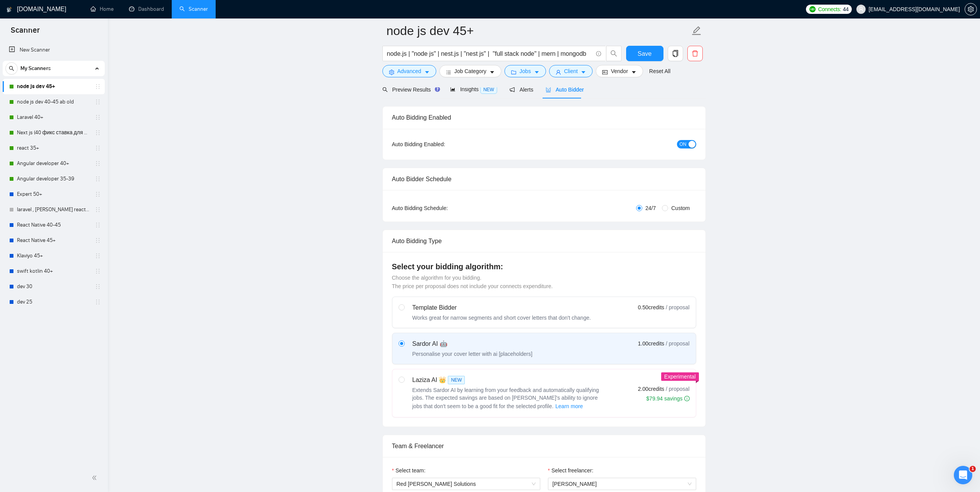
checkbox input "true"
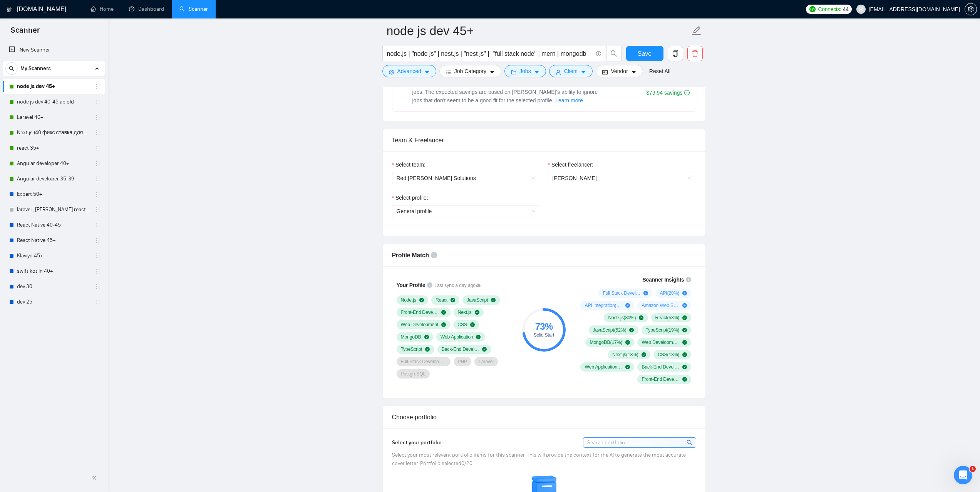
scroll to position [346, 0]
click at [144, 12] on link "Dashboard" at bounding box center [146, 9] width 35 height 7
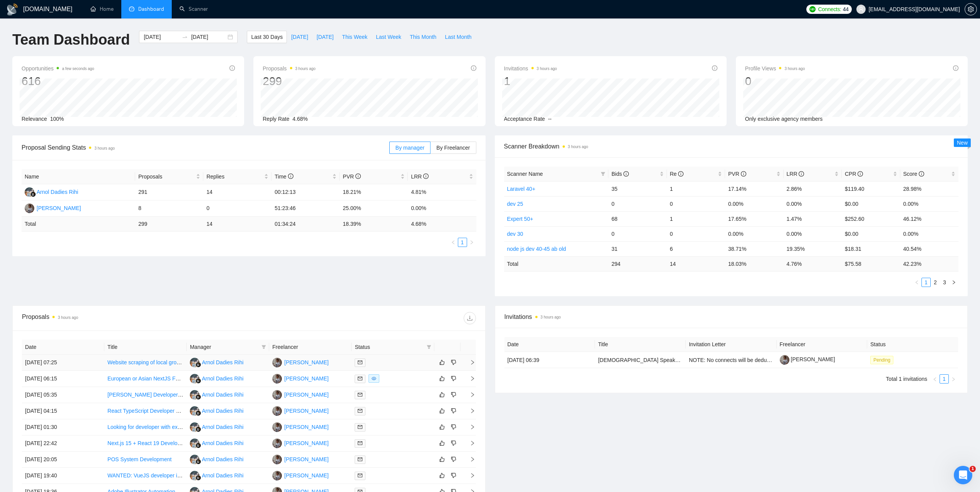
click at [301, 361] on div "[PERSON_NAME]" at bounding box center [306, 362] width 44 height 8
